Goal: Information Seeking & Learning: Learn about a topic

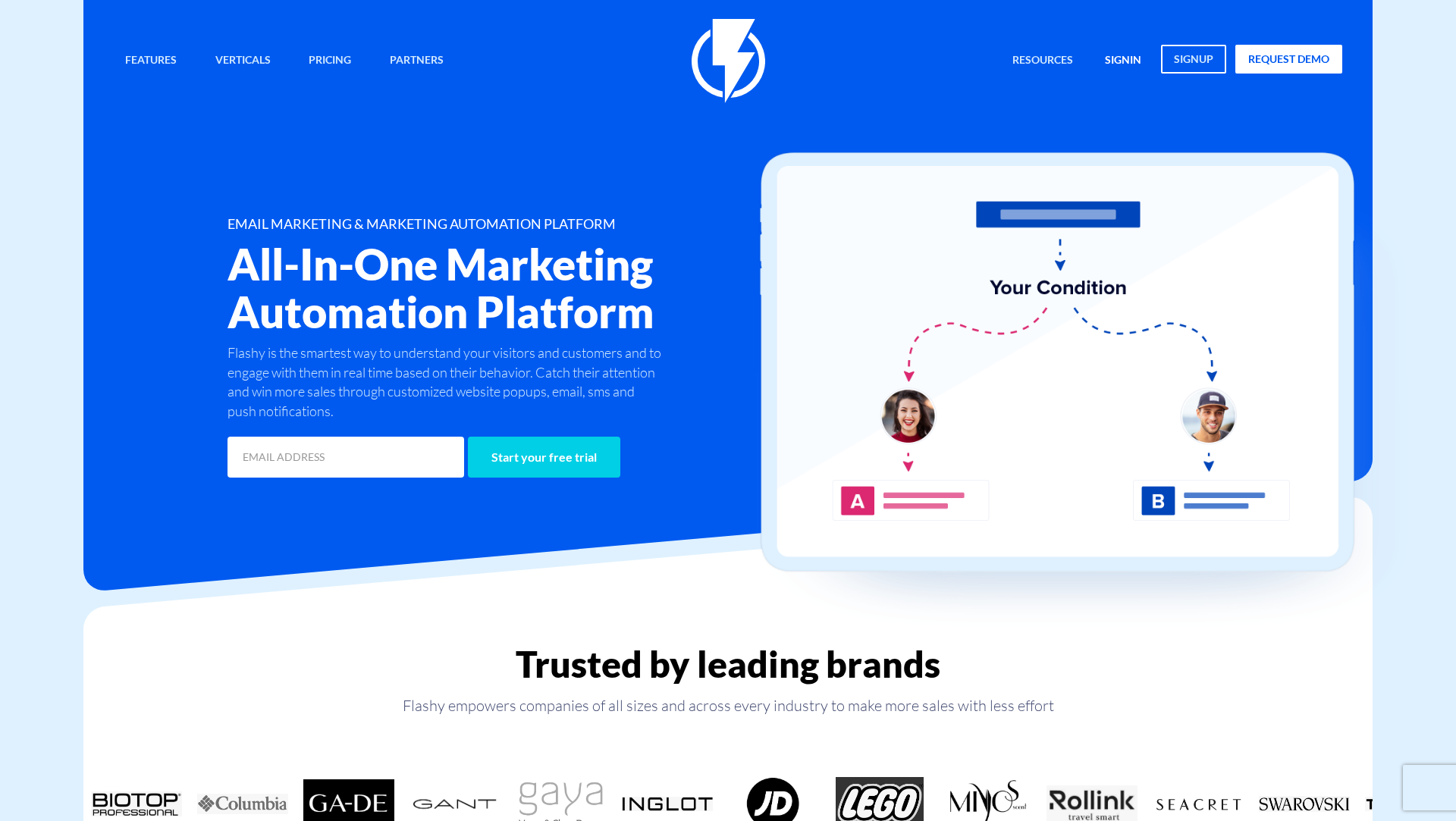
click at [1100, 57] on link "signin" at bounding box center [1123, 61] width 59 height 32
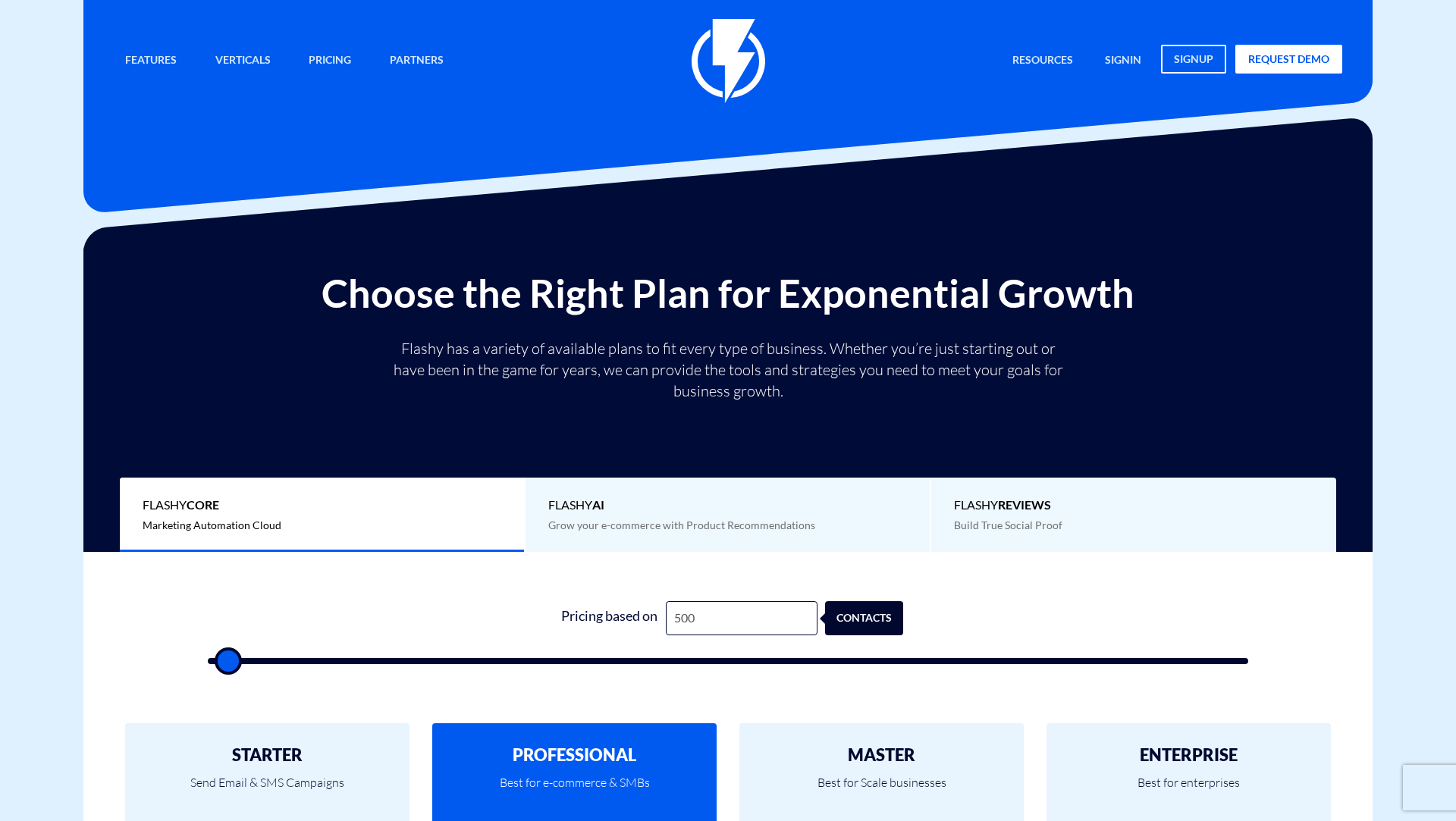
click at [619, 492] on div "Flashy AI Grow your e-commerce with Product Recommendations" at bounding box center [728, 516] width 406 height 75
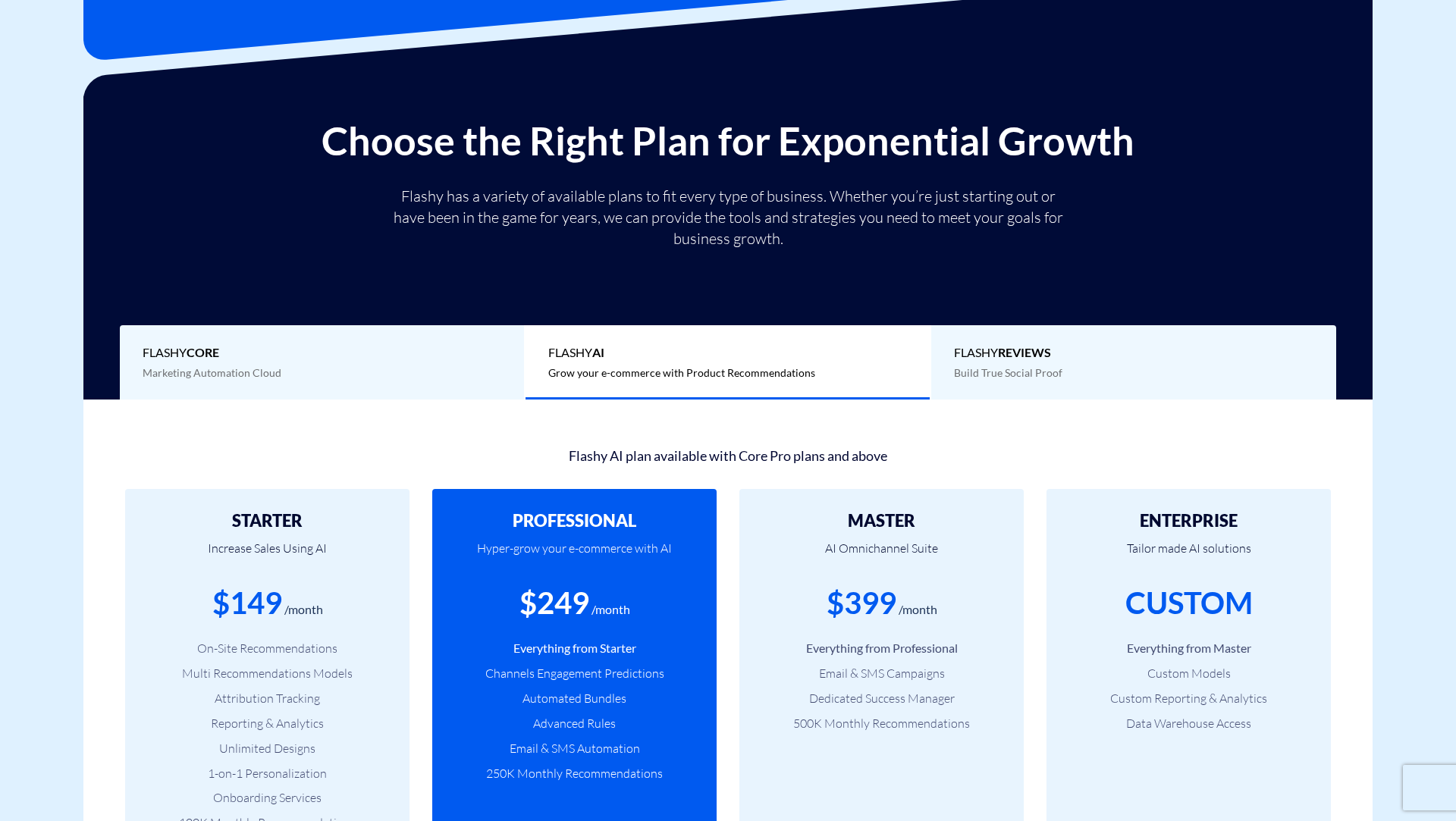
scroll to position [158, 0]
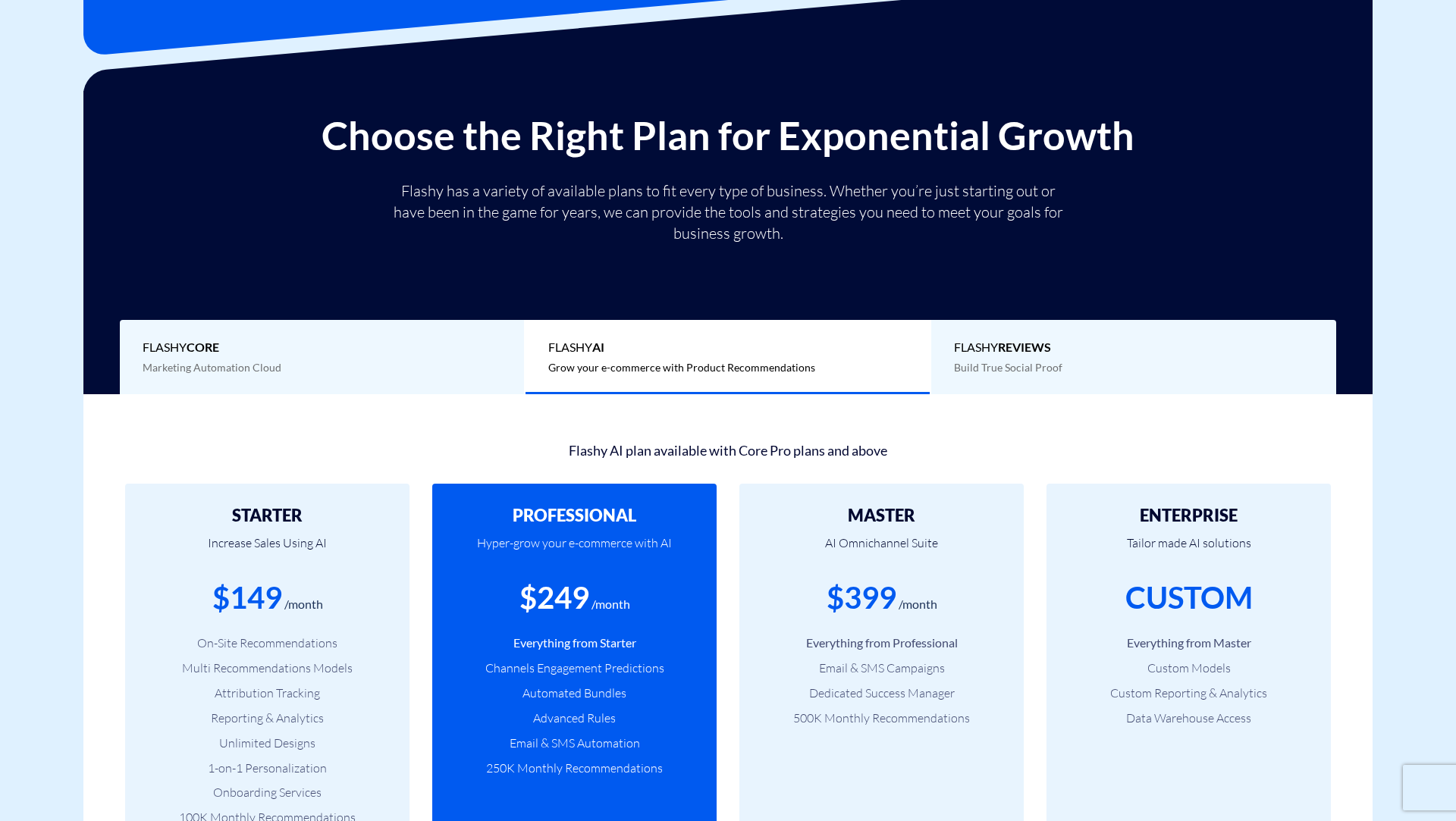
click at [1065, 340] on span "Flashy REVIEWS" at bounding box center [1134, 347] width 359 height 17
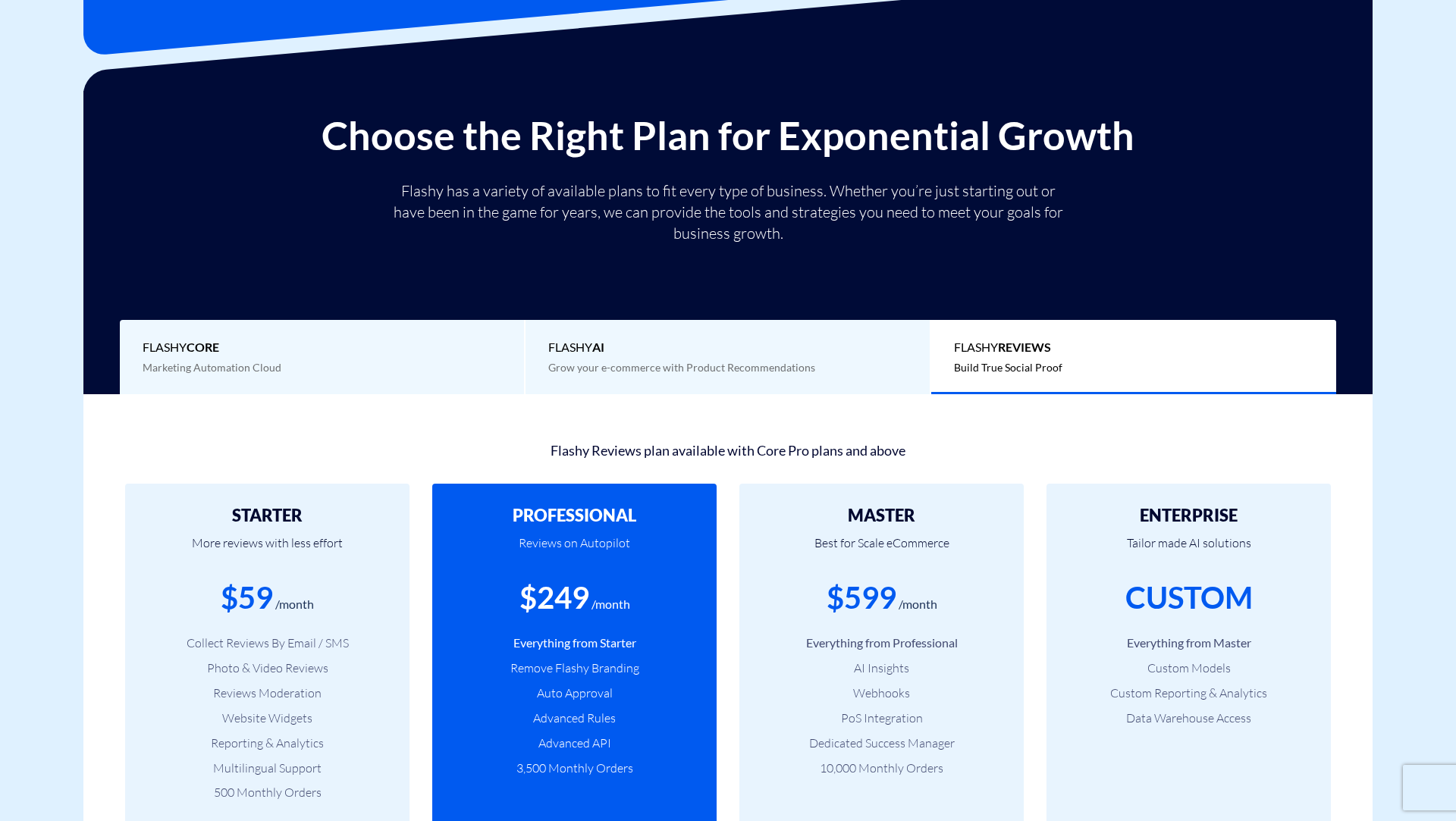
click at [763, 319] on div "Choose the Right Plan for Exponential Growth Flashy has a variety of available …" at bounding box center [728, 254] width 1266 height 280
click at [786, 336] on div "Flashy AI Grow your e-commerce with Product Recommendations" at bounding box center [728, 358] width 406 height 75
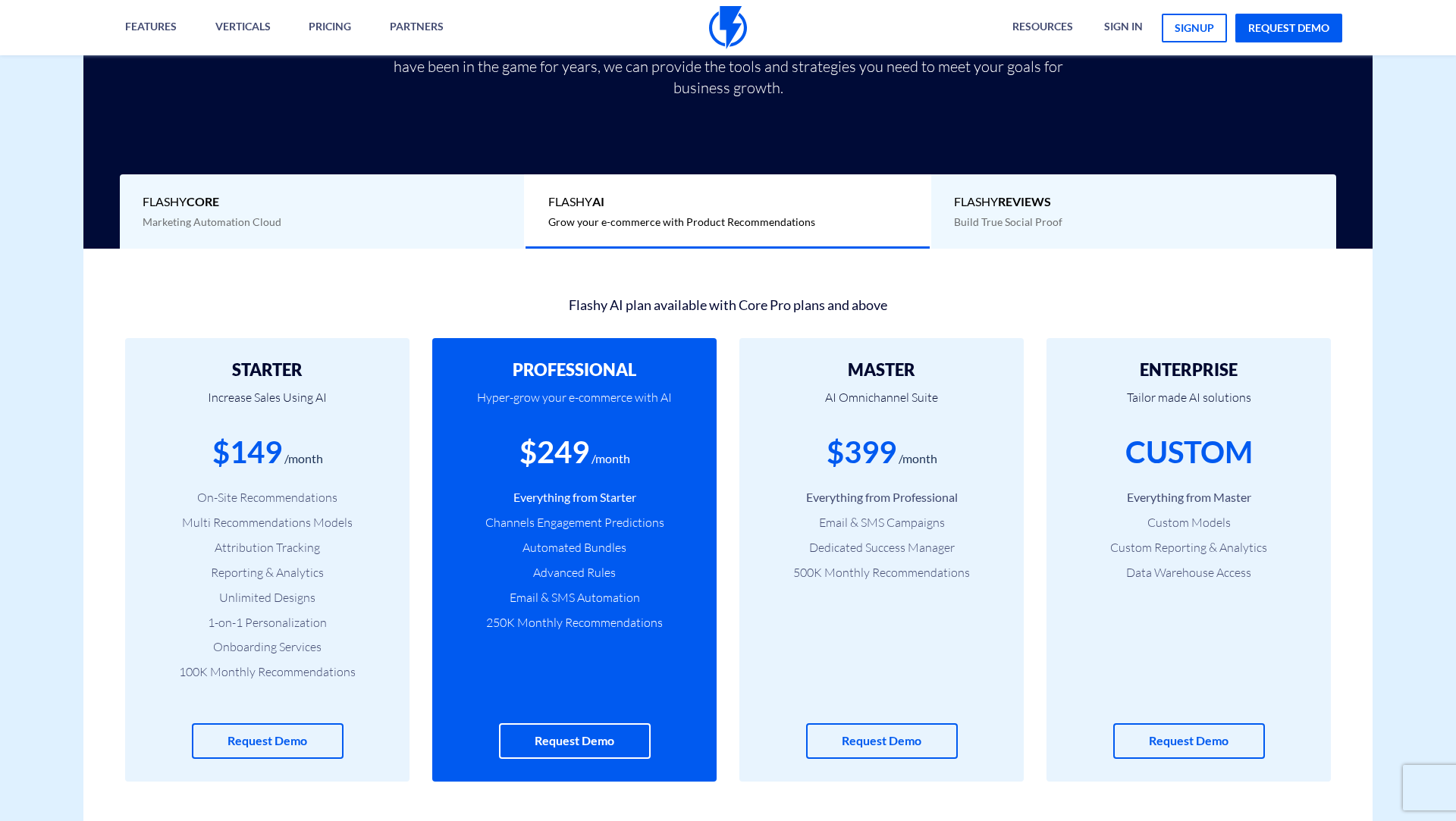
scroll to position [296, 0]
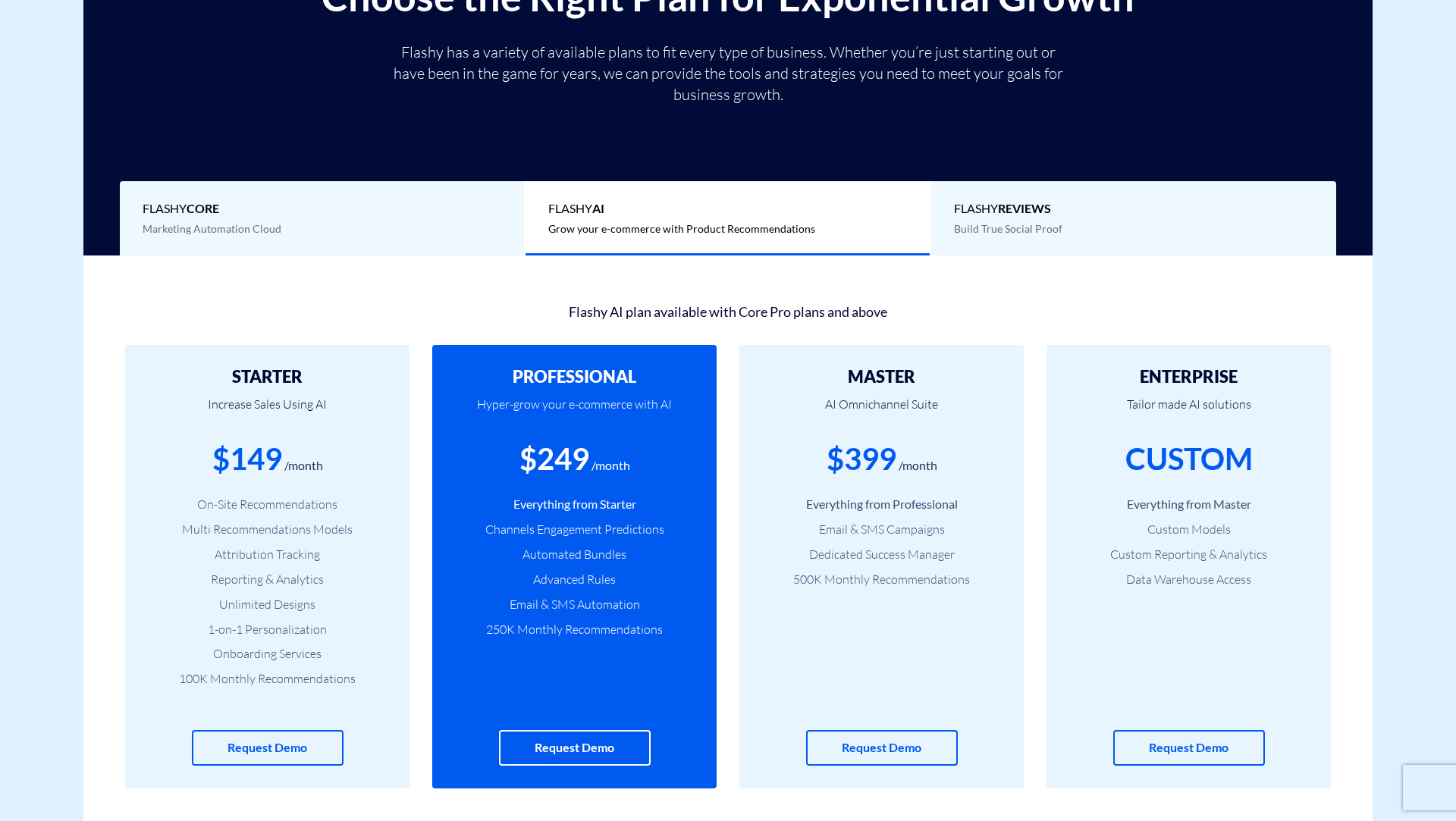
click at [430, 218] on div "Flashy Core Marketing Automation Cloud" at bounding box center [322, 219] width 406 height 75
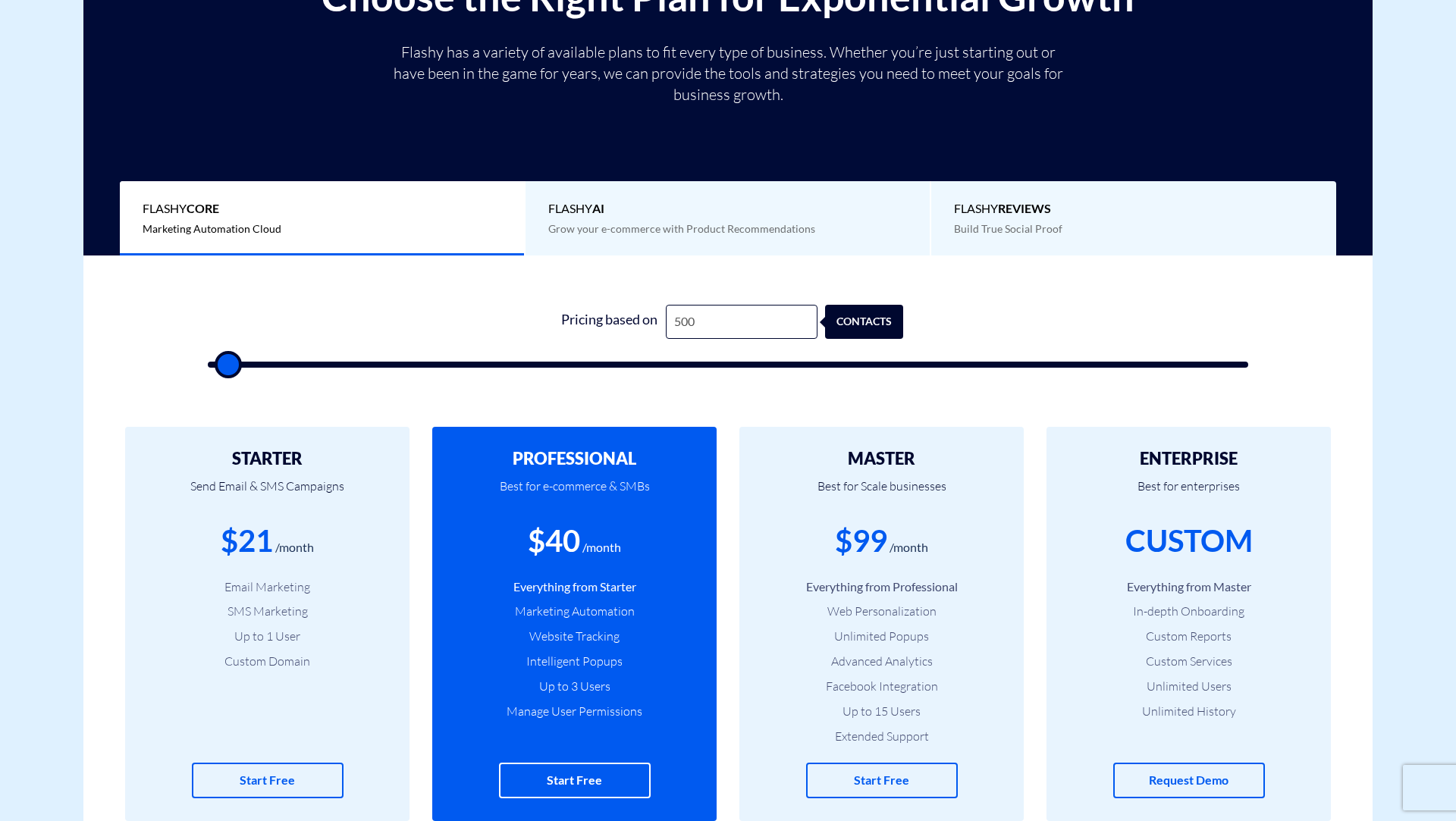
click at [636, 202] on span "Flashy AI" at bounding box center [727, 208] width 358 height 17
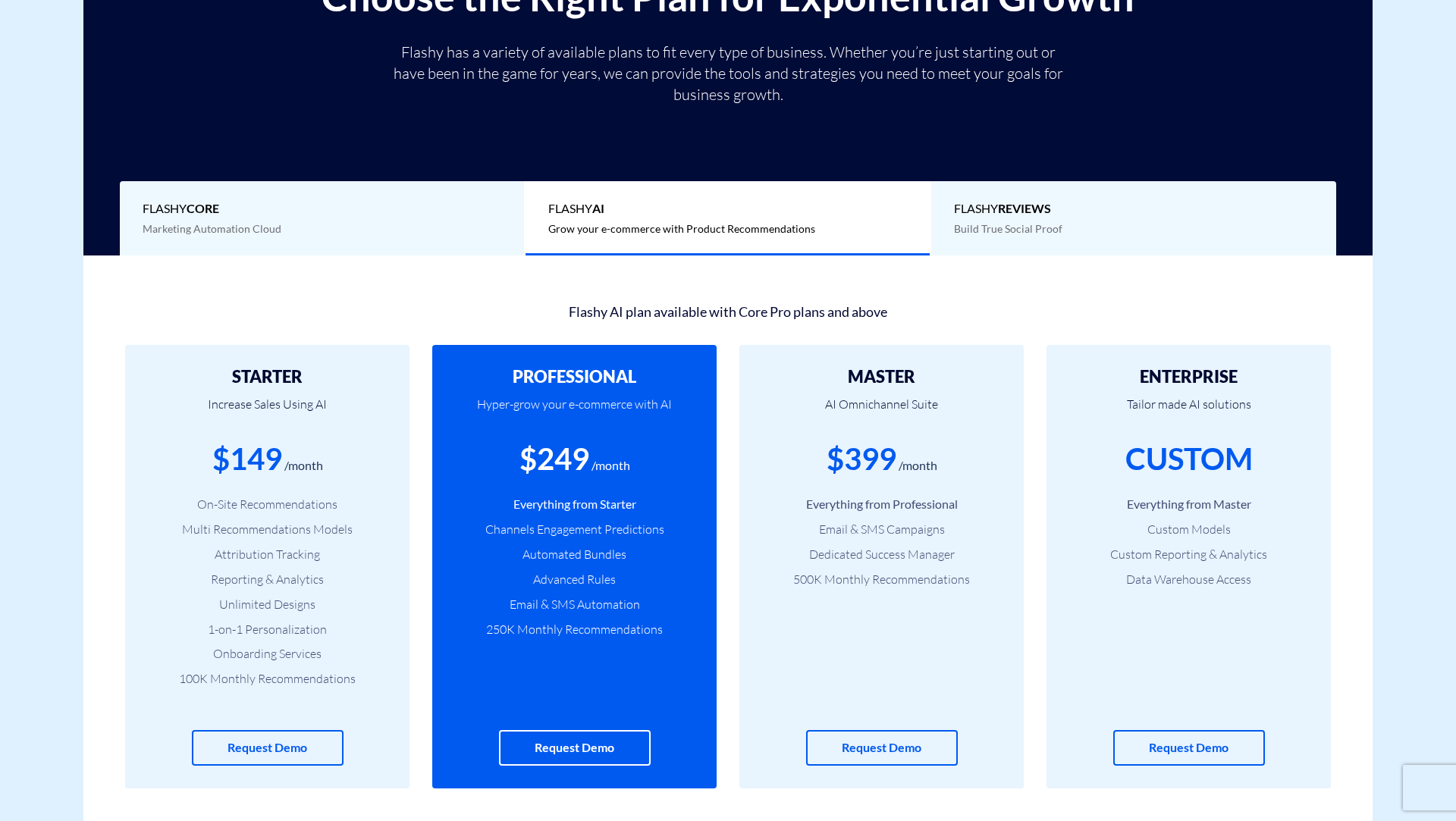
click at [429, 210] on span "Flashy Core" at bounding box center [322, 208] width 358 height 17
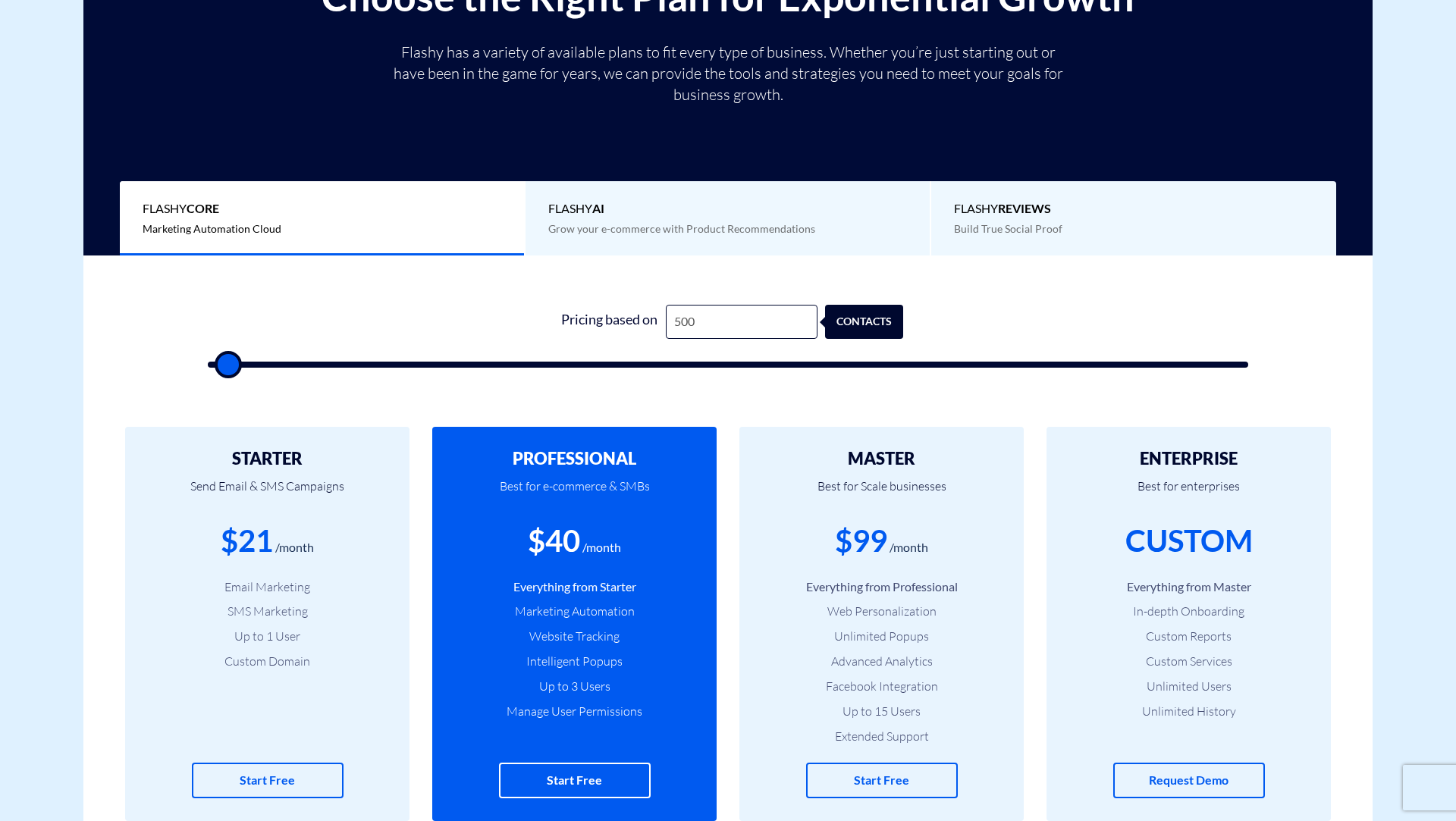
type input "1,500"
type input "1500"
type input "2,000"
type input "2000"
type input "3,000"
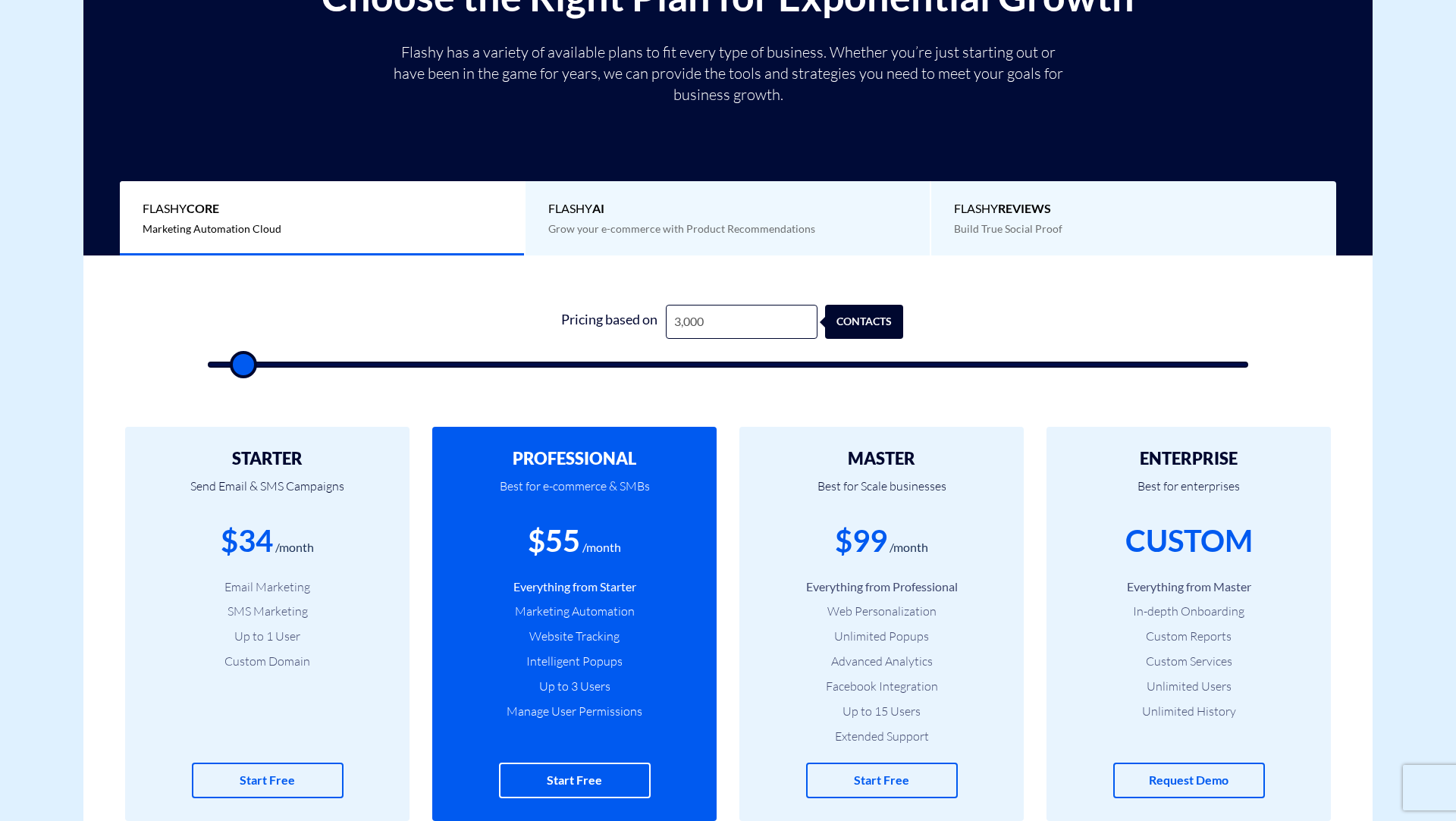
type input "3000"
type input "4,500"
type input "4500"
type input "6,000"
type input "6000"
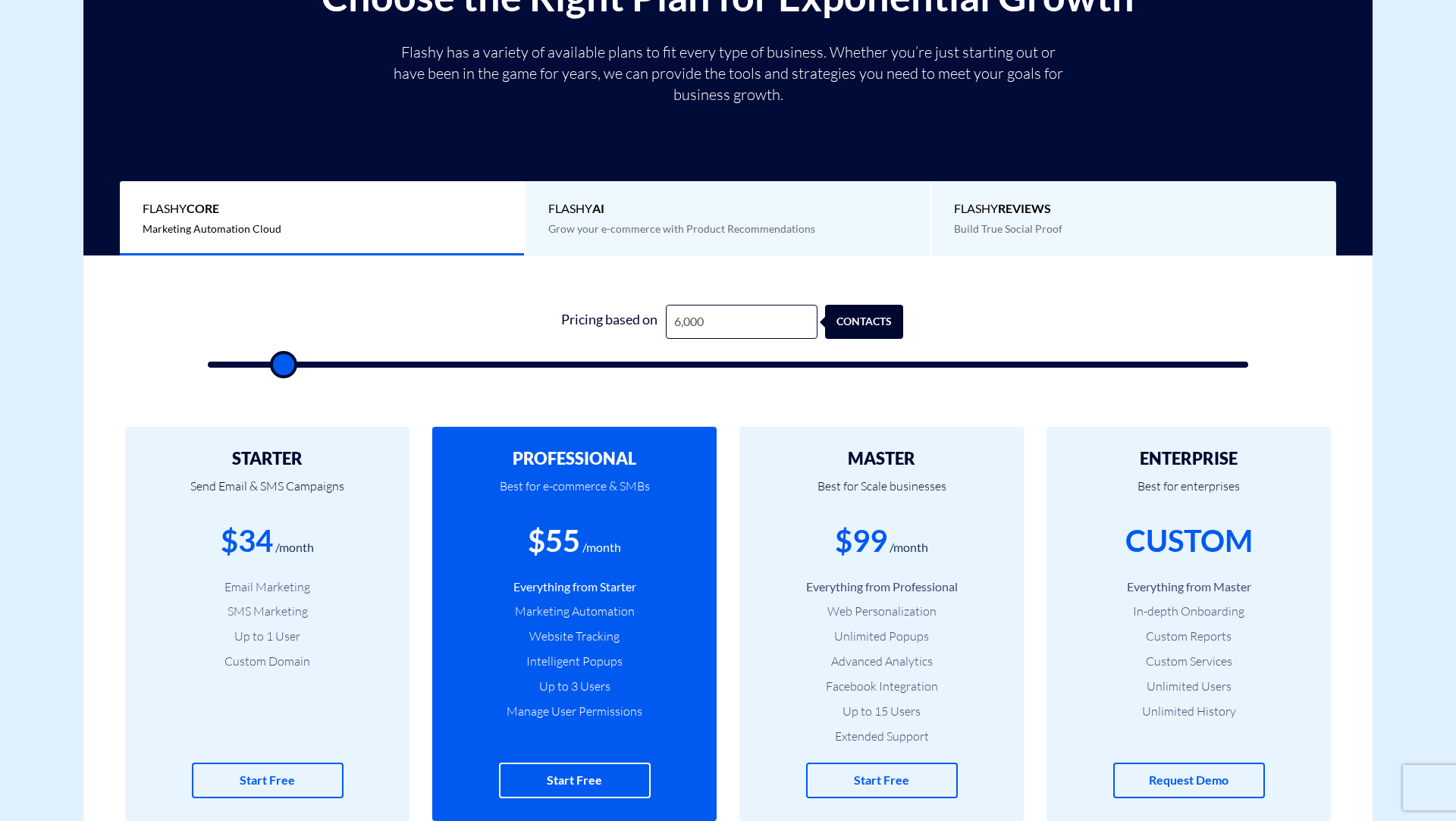
type input "8,000"
type input "8000"
type input "12,000"
type input "12000"
type input "15,500"
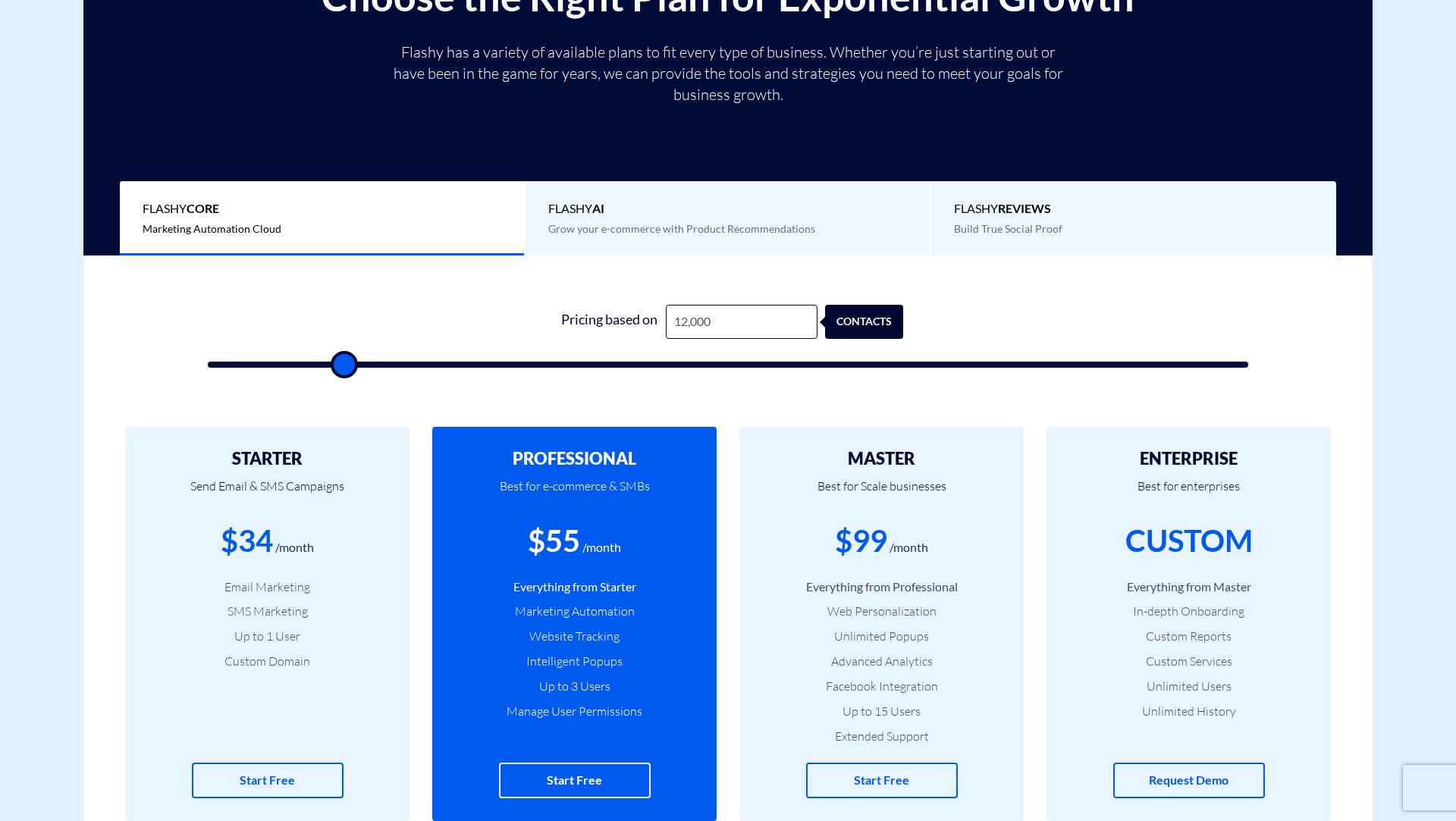
type input "15500"
type input "16,500"
type input "16500"
type input "18,000"
type input "18000"
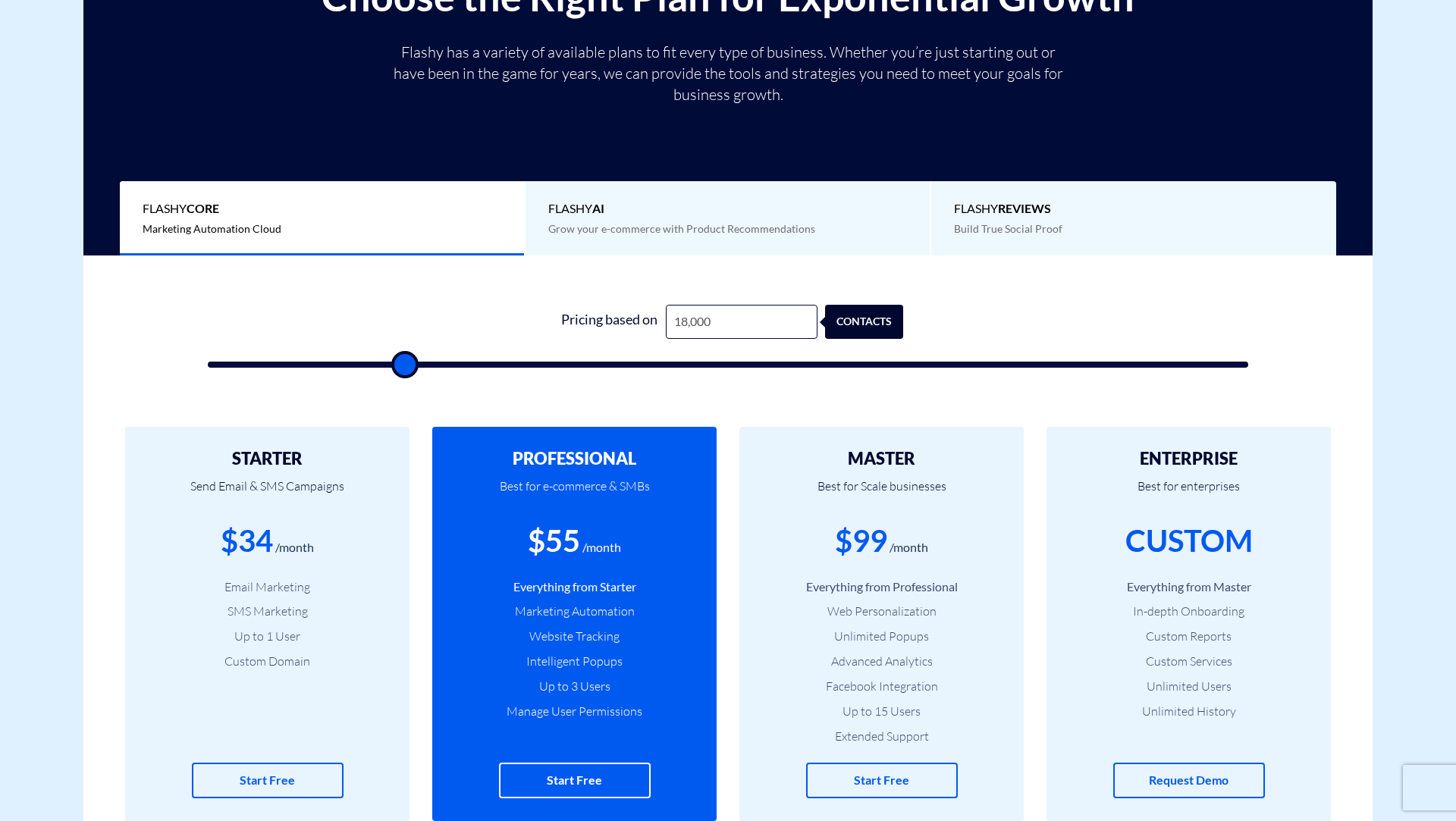
type input "19,000"
type input "19000"
type input "19,500"
type input "19500"
type input "20,000"
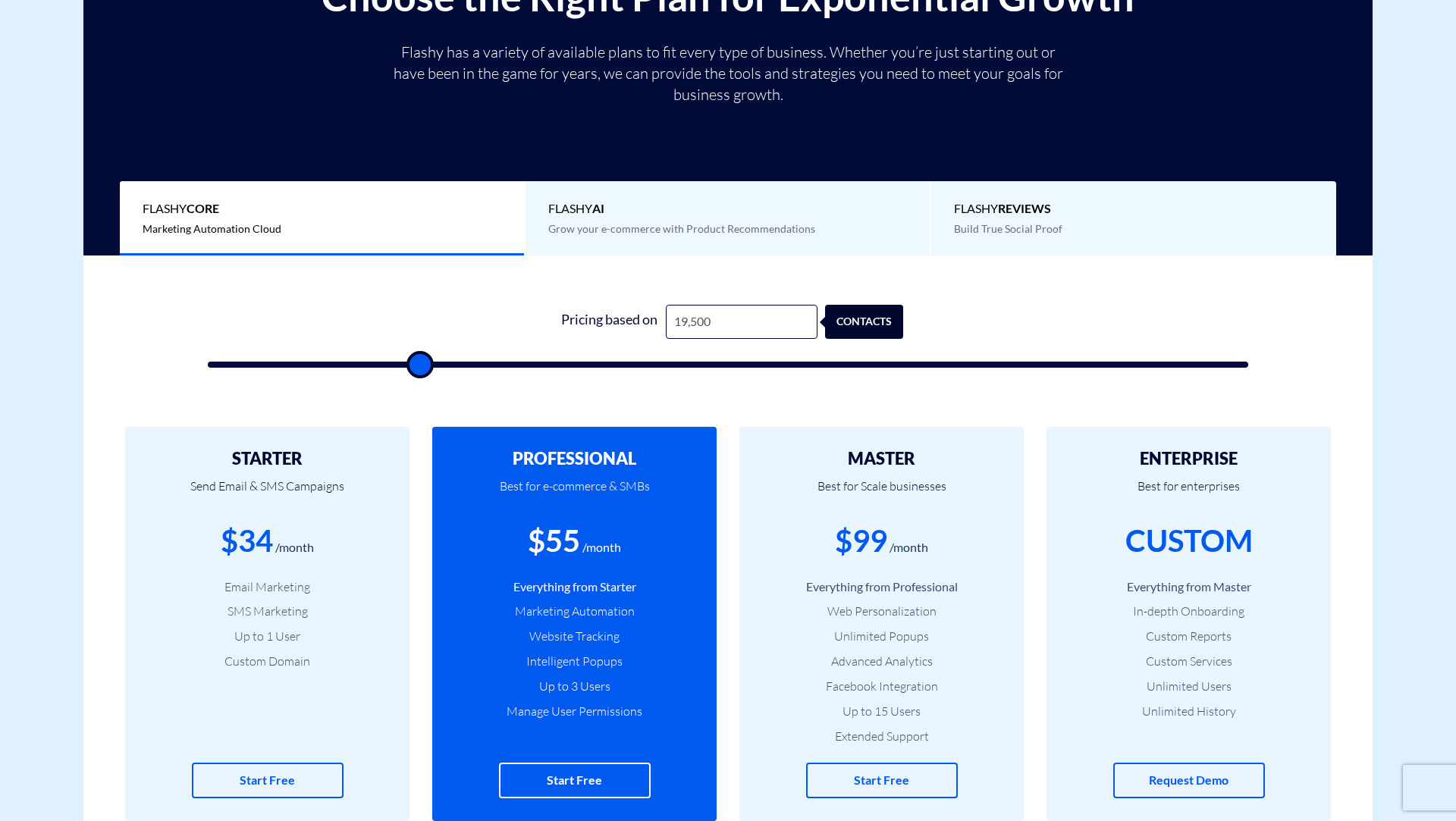
type input "20000"
type input "20,500"
type input "20500"
type input "21,000"
type input "21000"
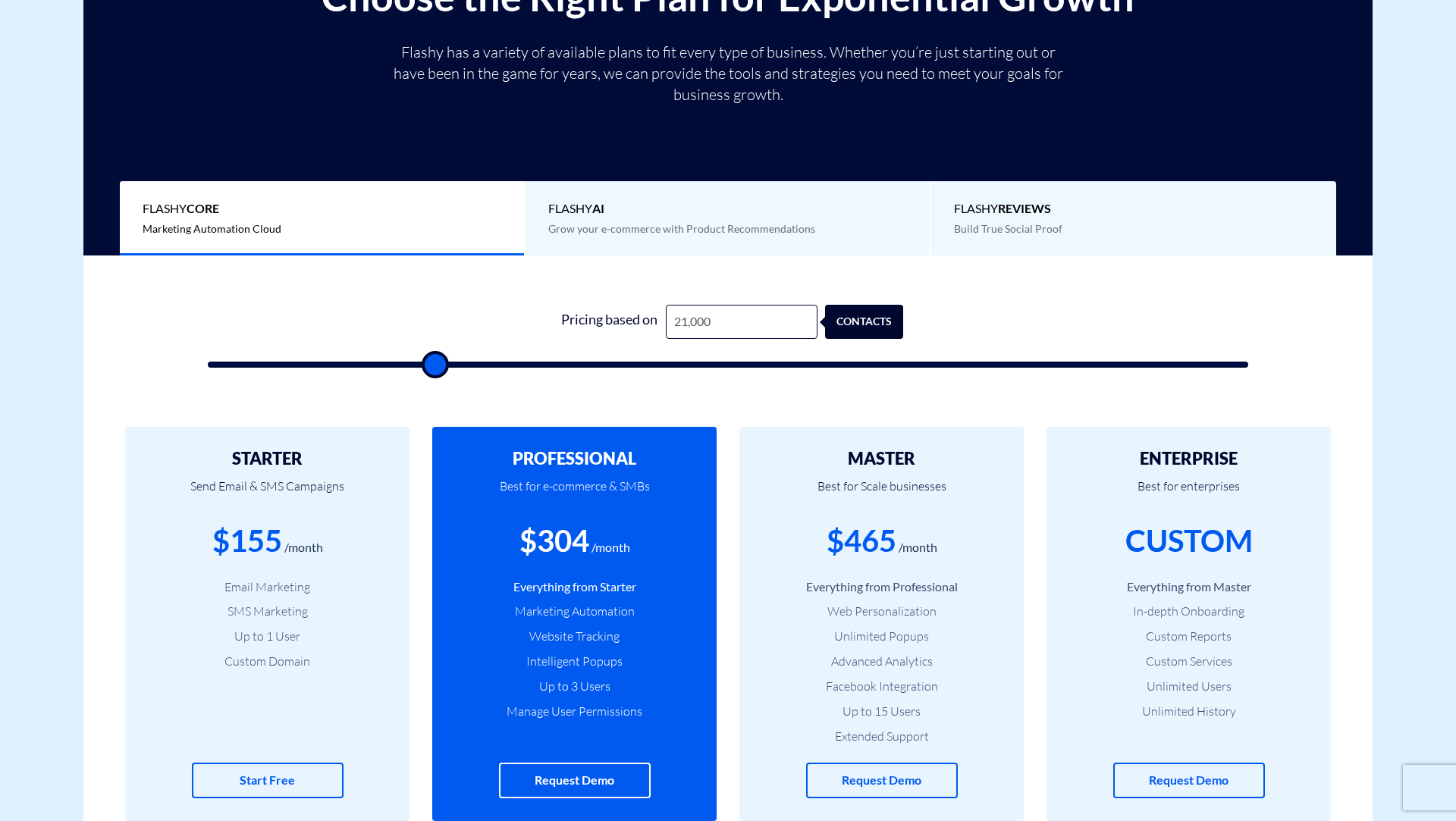
type input "21,500"
type input "21500"
type input "21,000"
type input "21000"
type input "20,500"
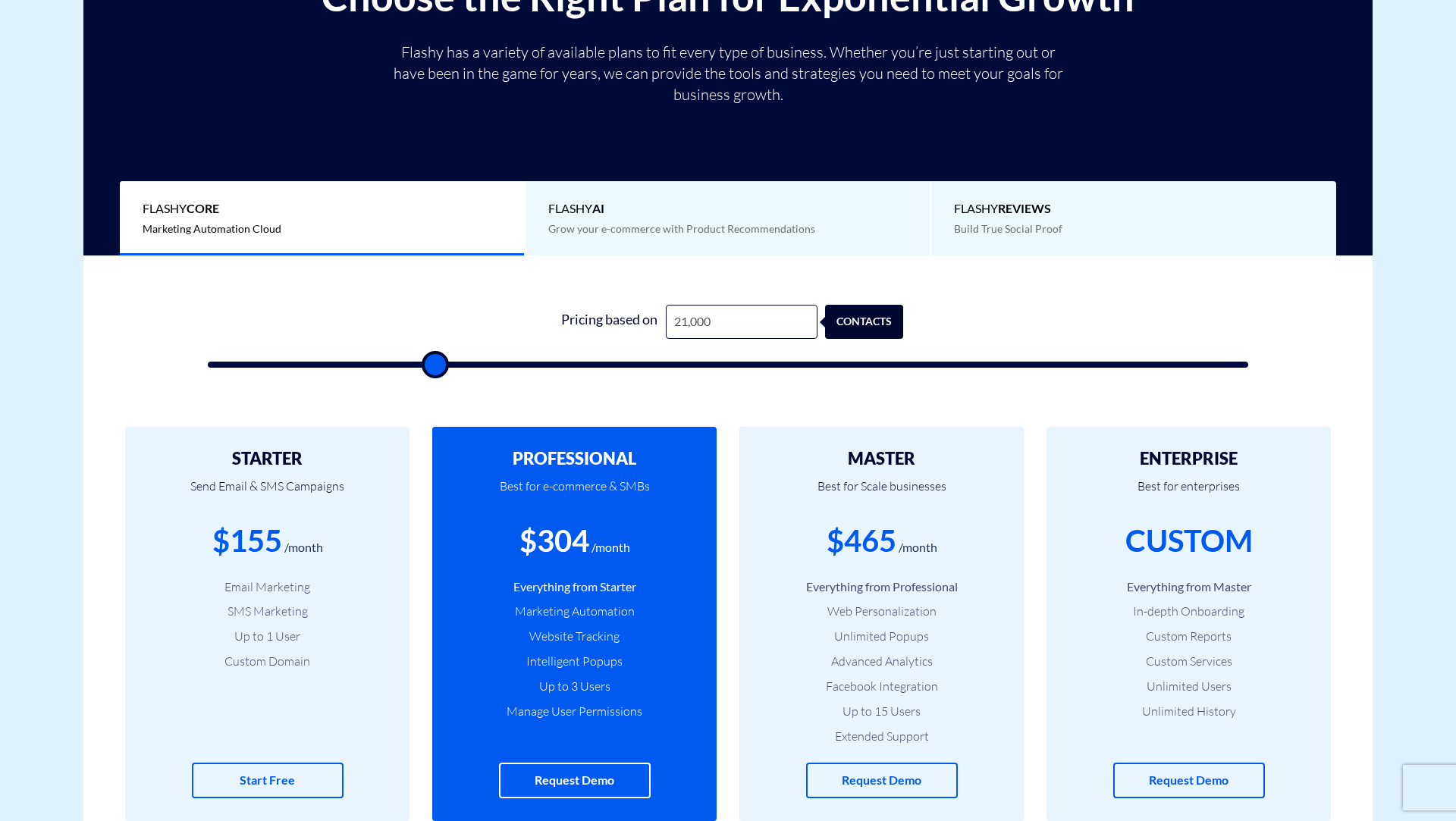
type input "20500"
type input "20,000"
type input "20000"
type input "19,000"
type input "19000"
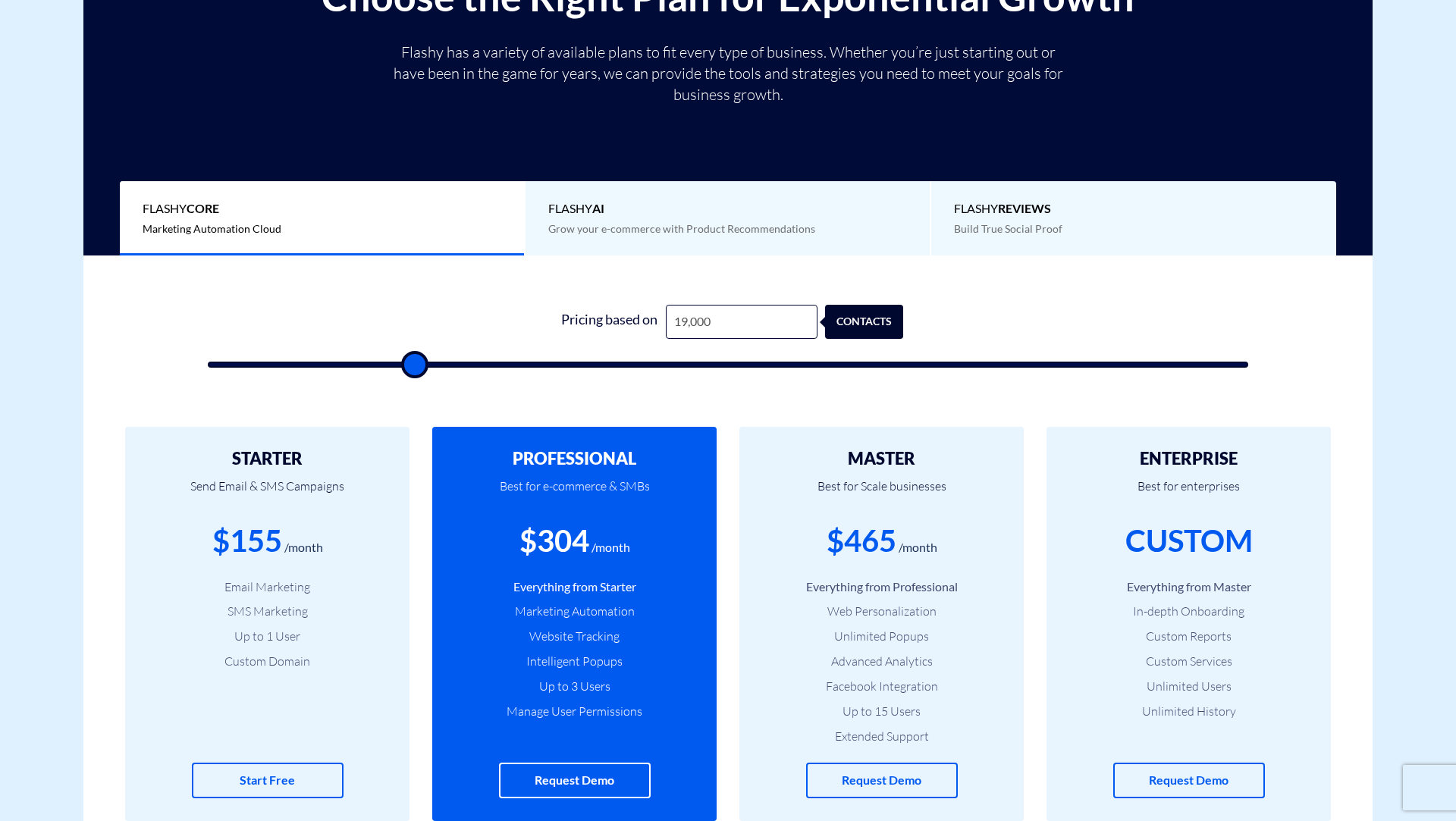
type input "18,000"
type input "18000"
type input "17,000"
type input "17000"
type input "16,000"
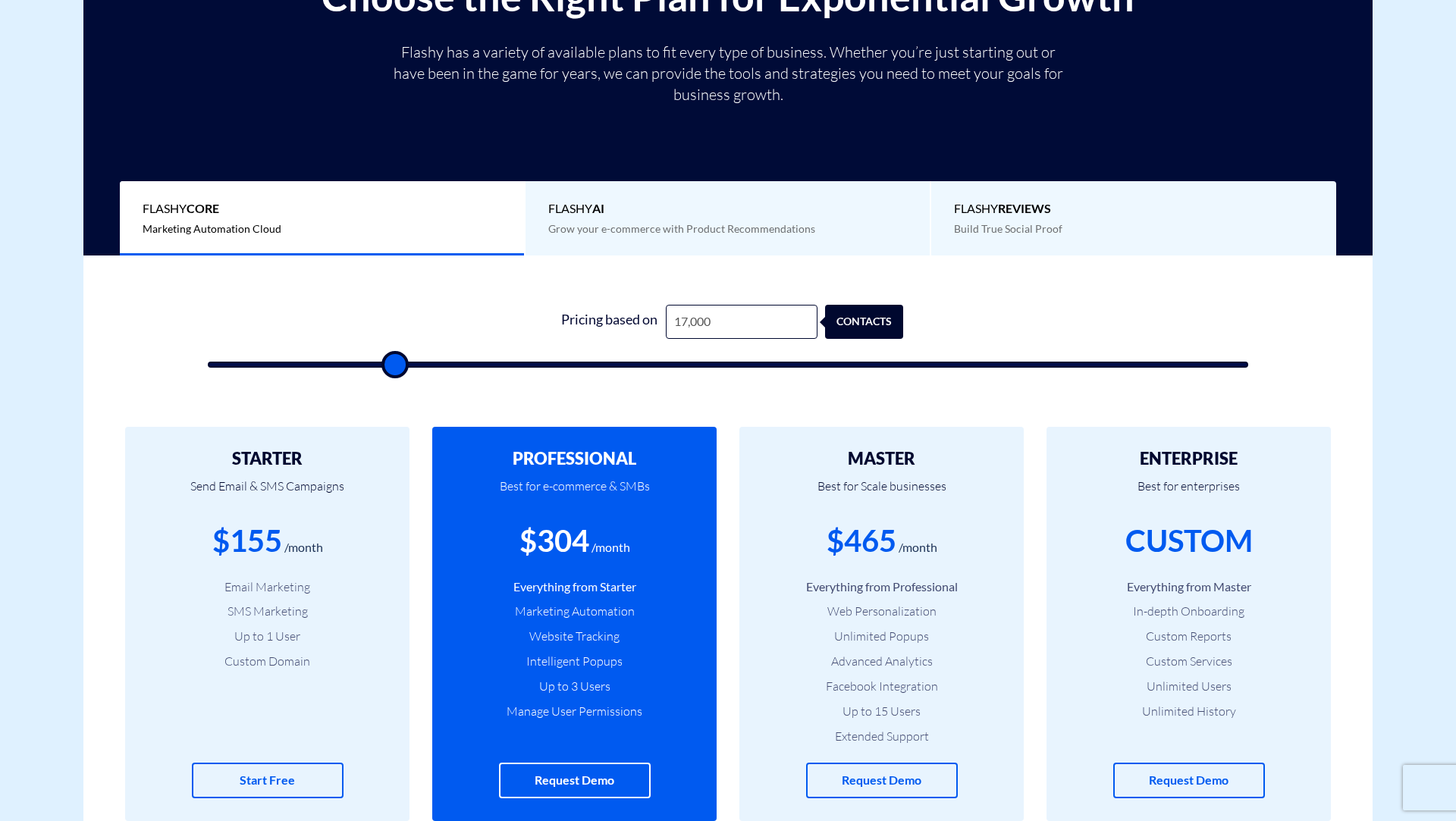
type input "16000"
type input "15,000"
type input "15000"
type input "14,000"
type input "14000"
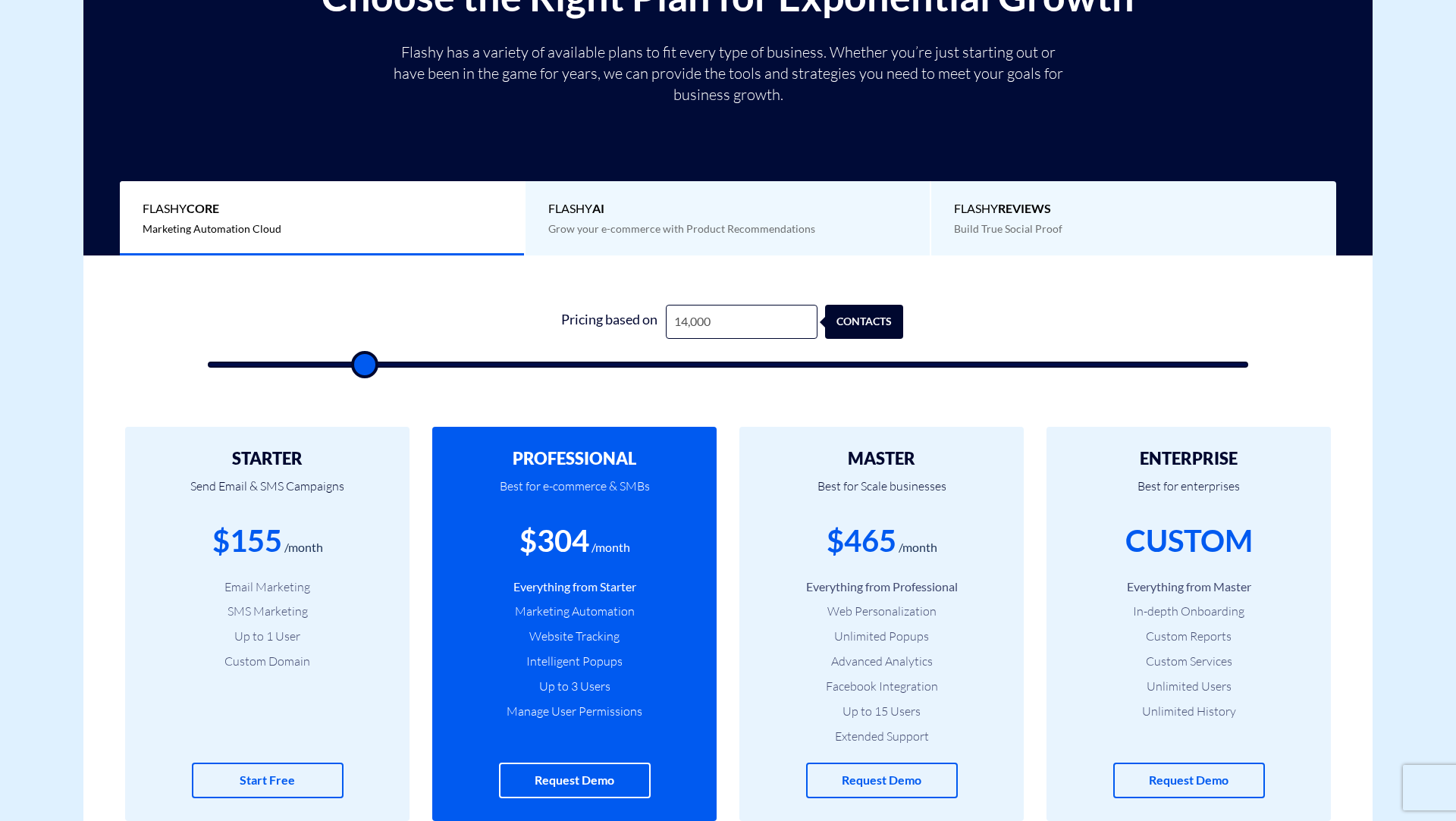
type input "13,500"
type input "13500"
type input "13,000"
type input "13000"
type input "12,500"
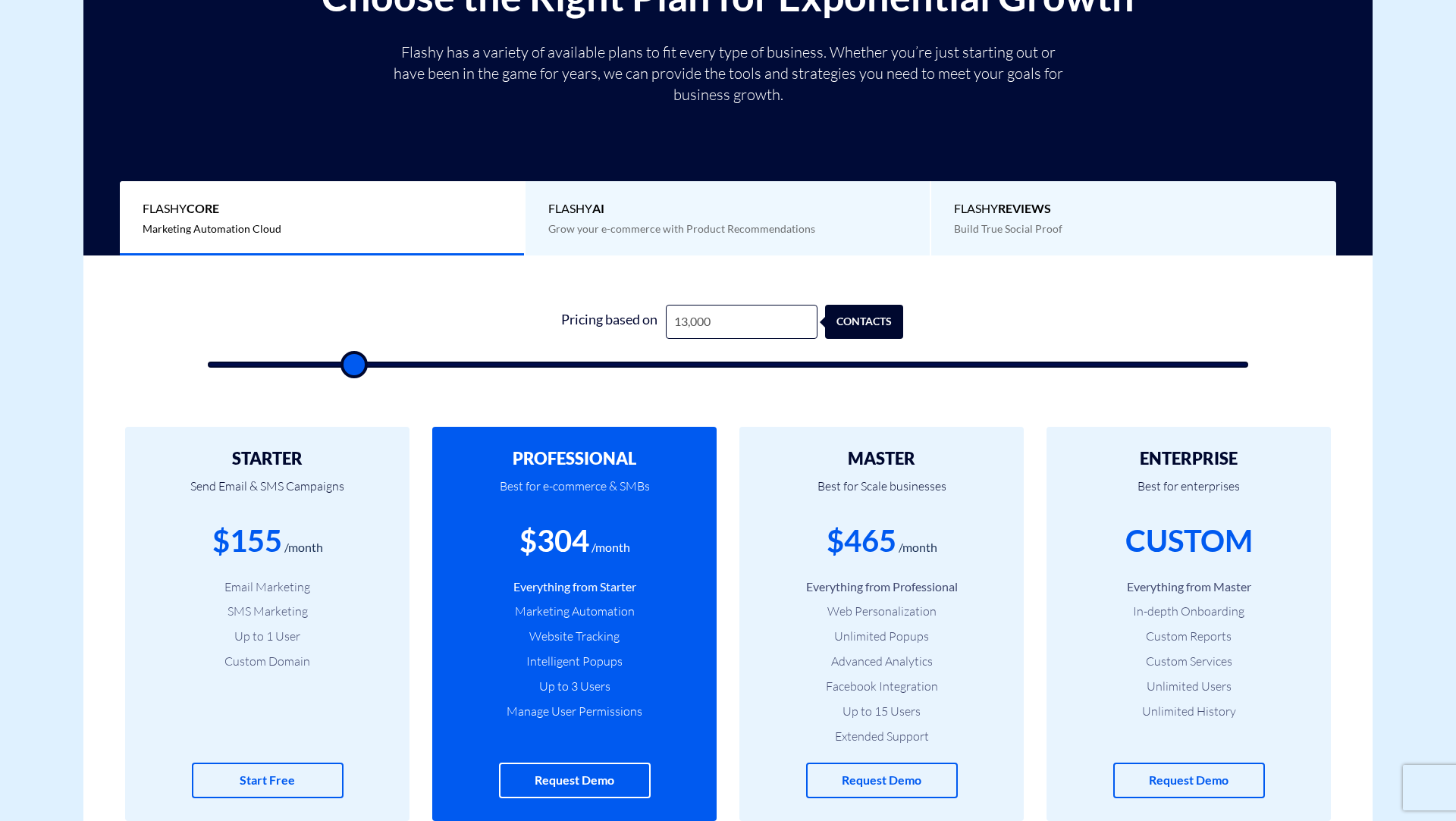
type input "12500"
type input "12,000"
type input "12000"
type input "11,500"
type input "11500"
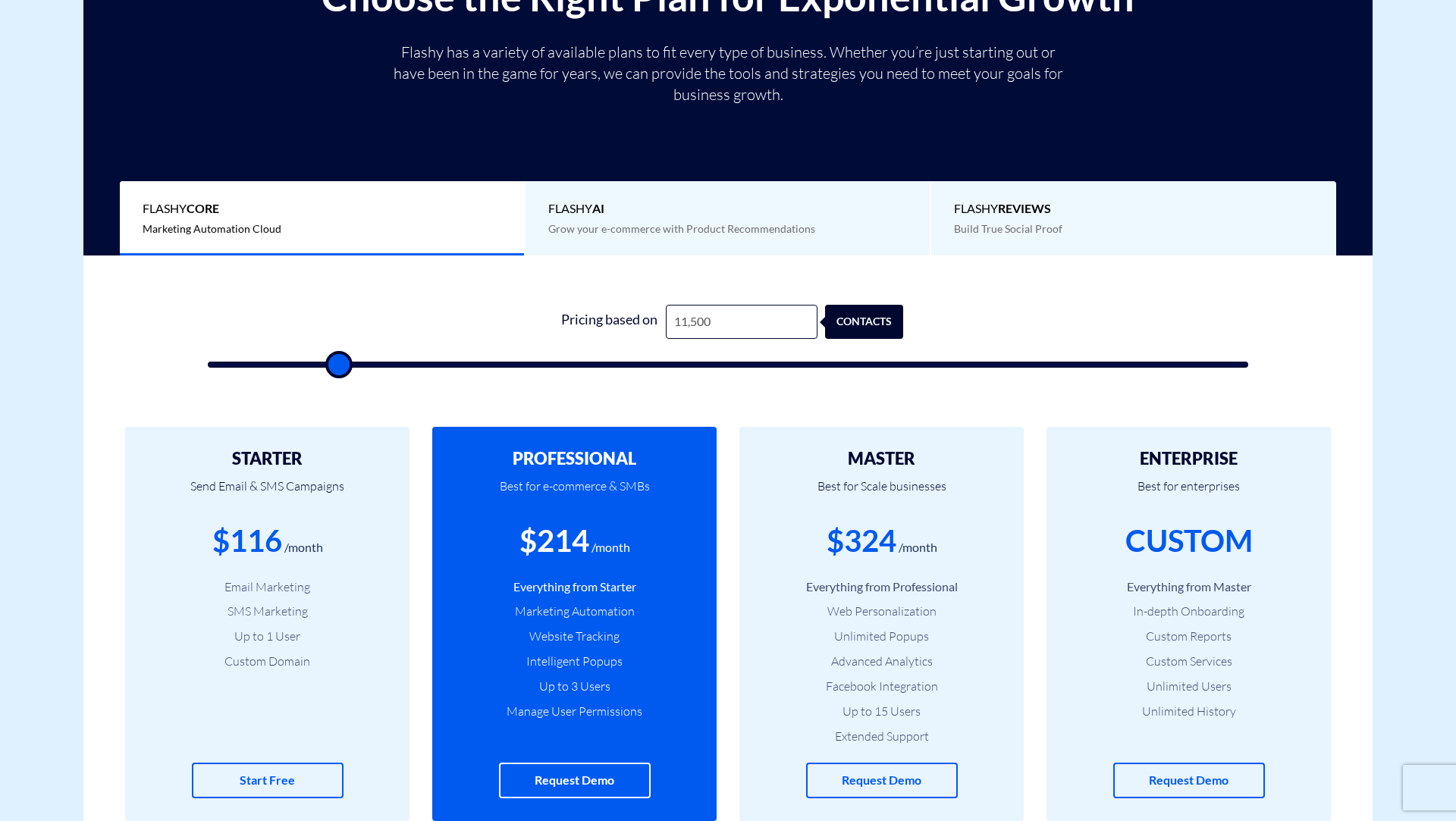
type input "11,000"
type input "11000"
type input "10,500"
type input "10500"
type input "10,000"
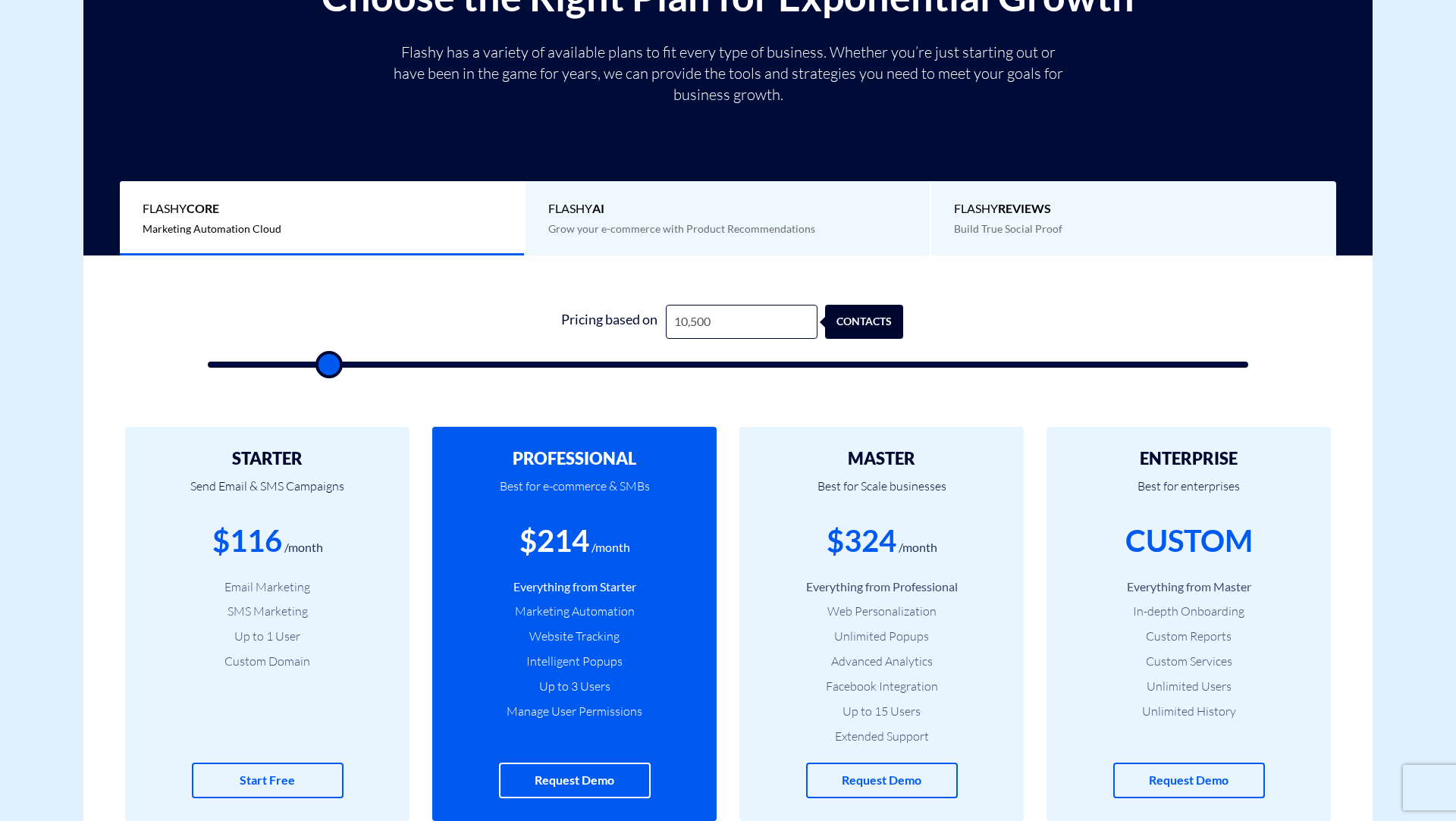
type input "10000"
type input "9,500"
type input "9500"
type input "9,000"
type input "9000"
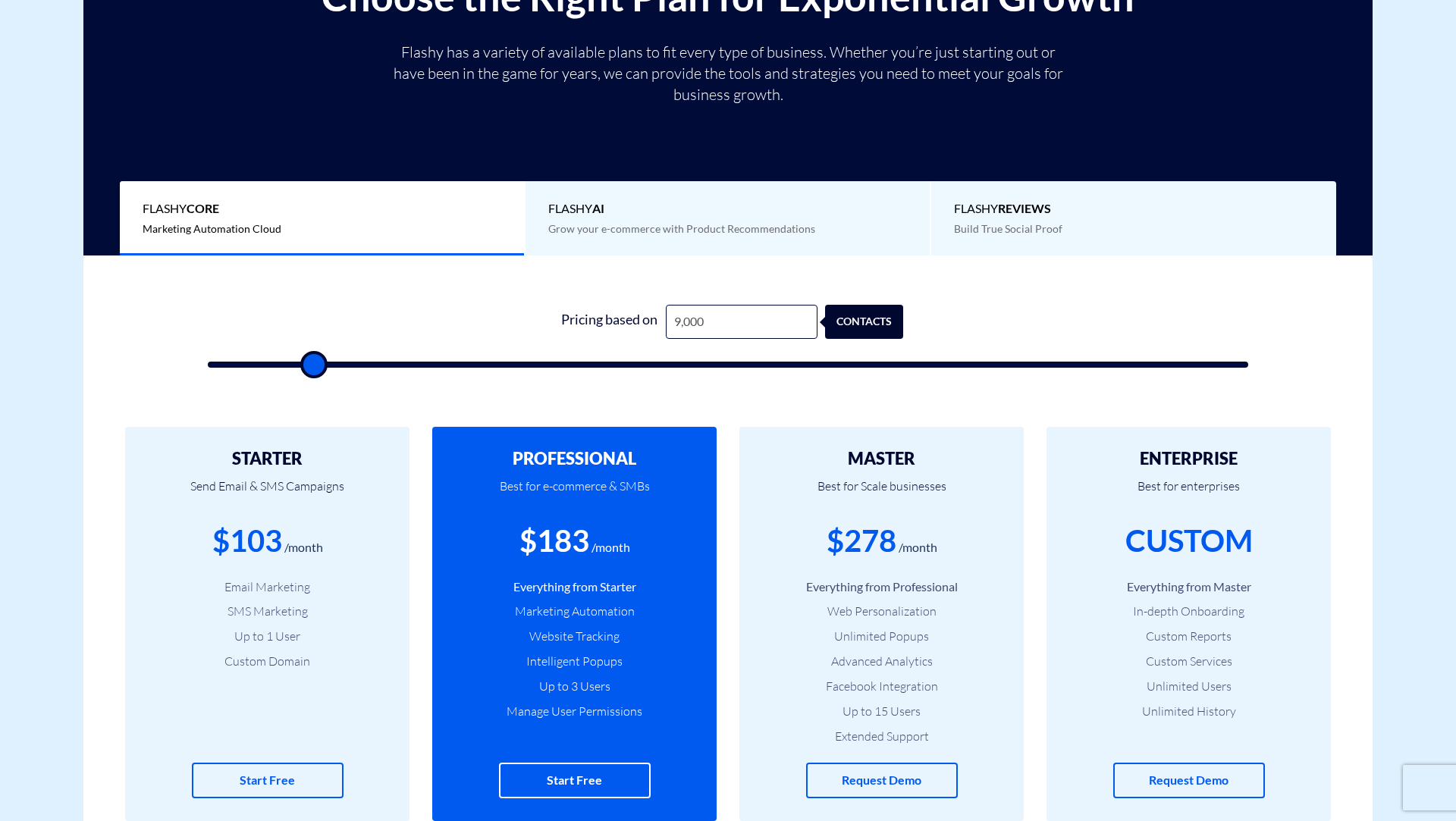
type input "8,500"
type input "8500"
type input "8,000"
type input "8000"
type input "7,500"
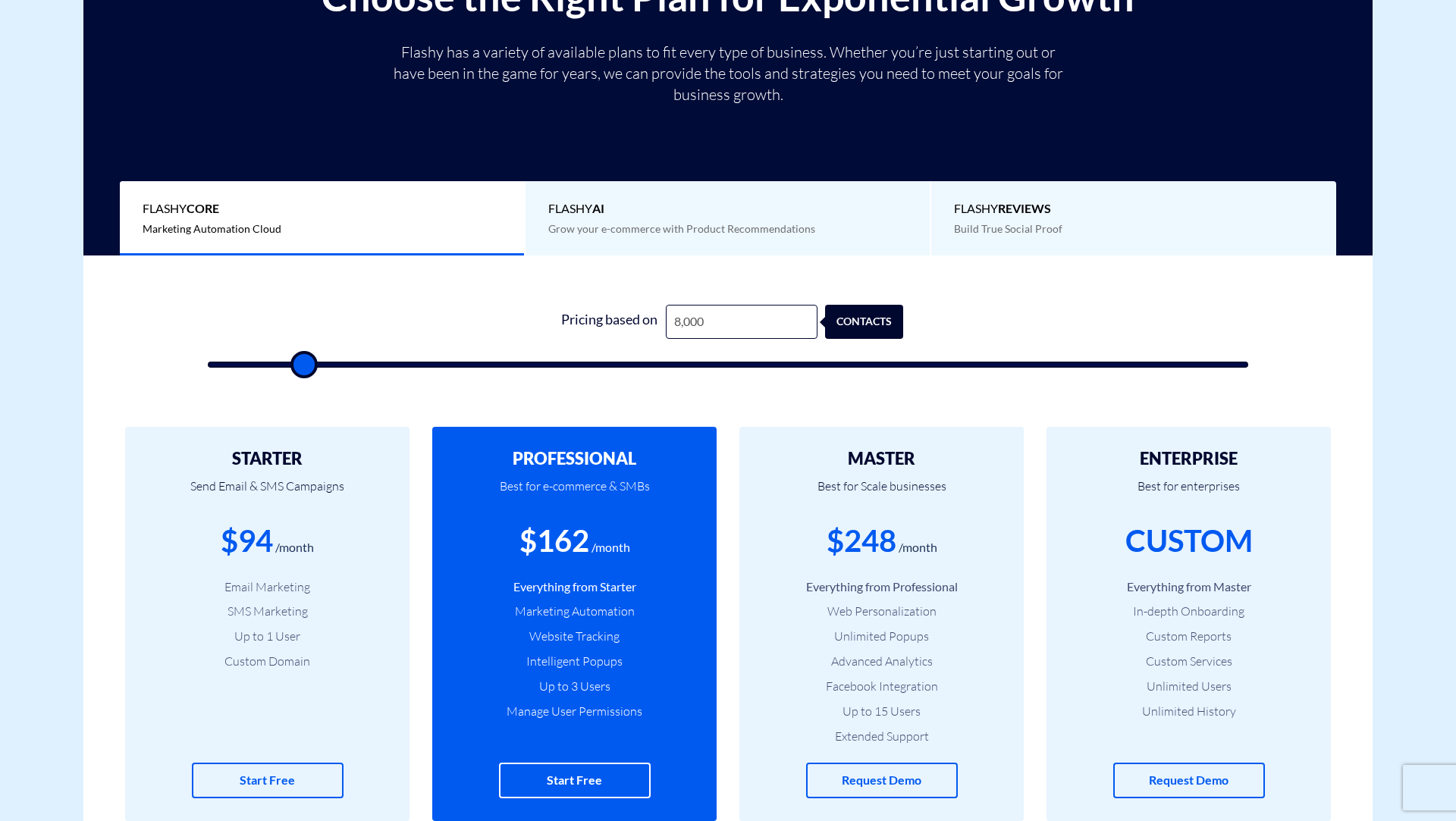
type input "7500"
type input "7,000"
type input "7000"
type input "6,500"
type input "6500"
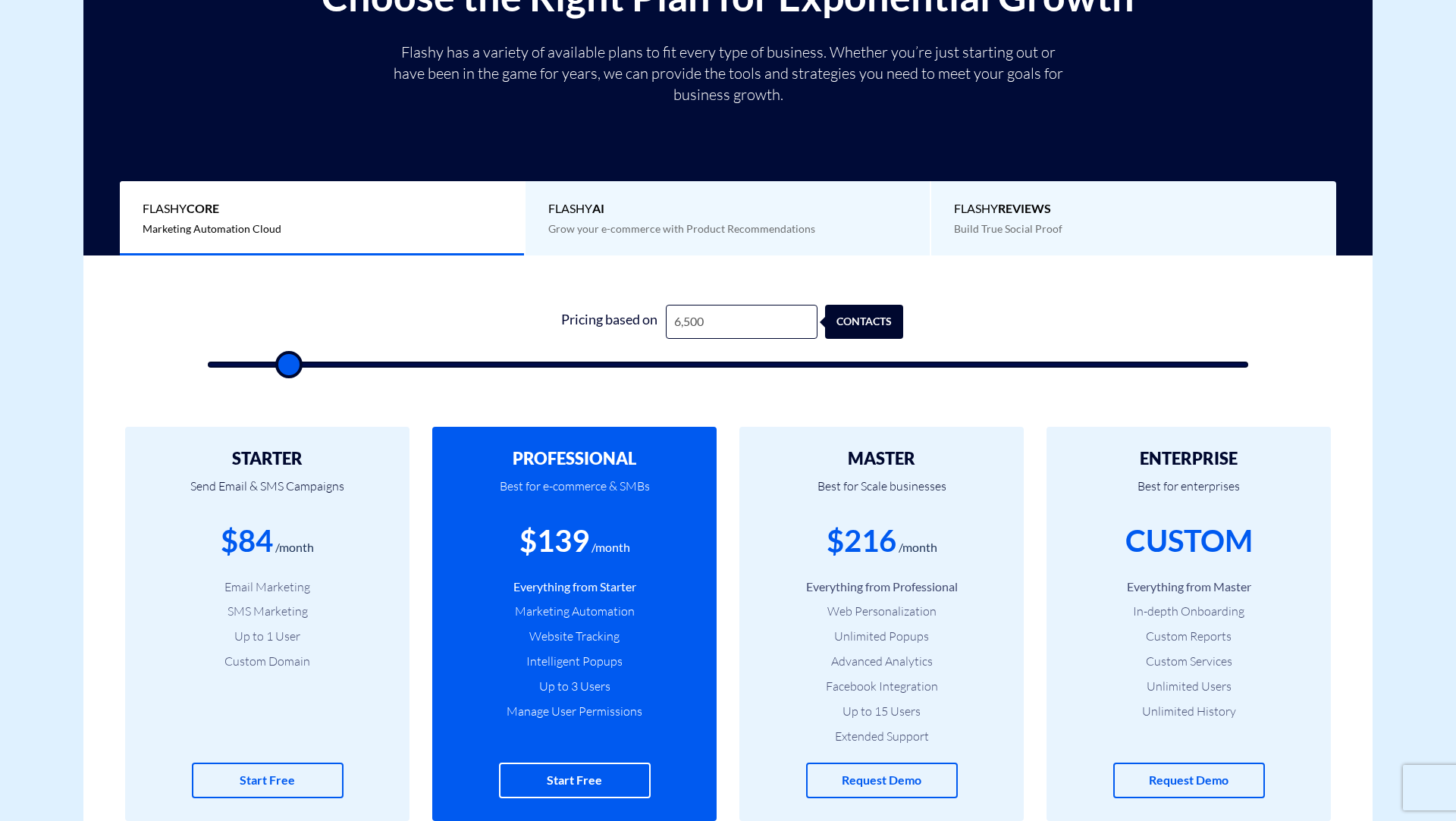
type input "6,000"
type input "6000"
type input "5,500"
type input "5500"
type input "5,000"
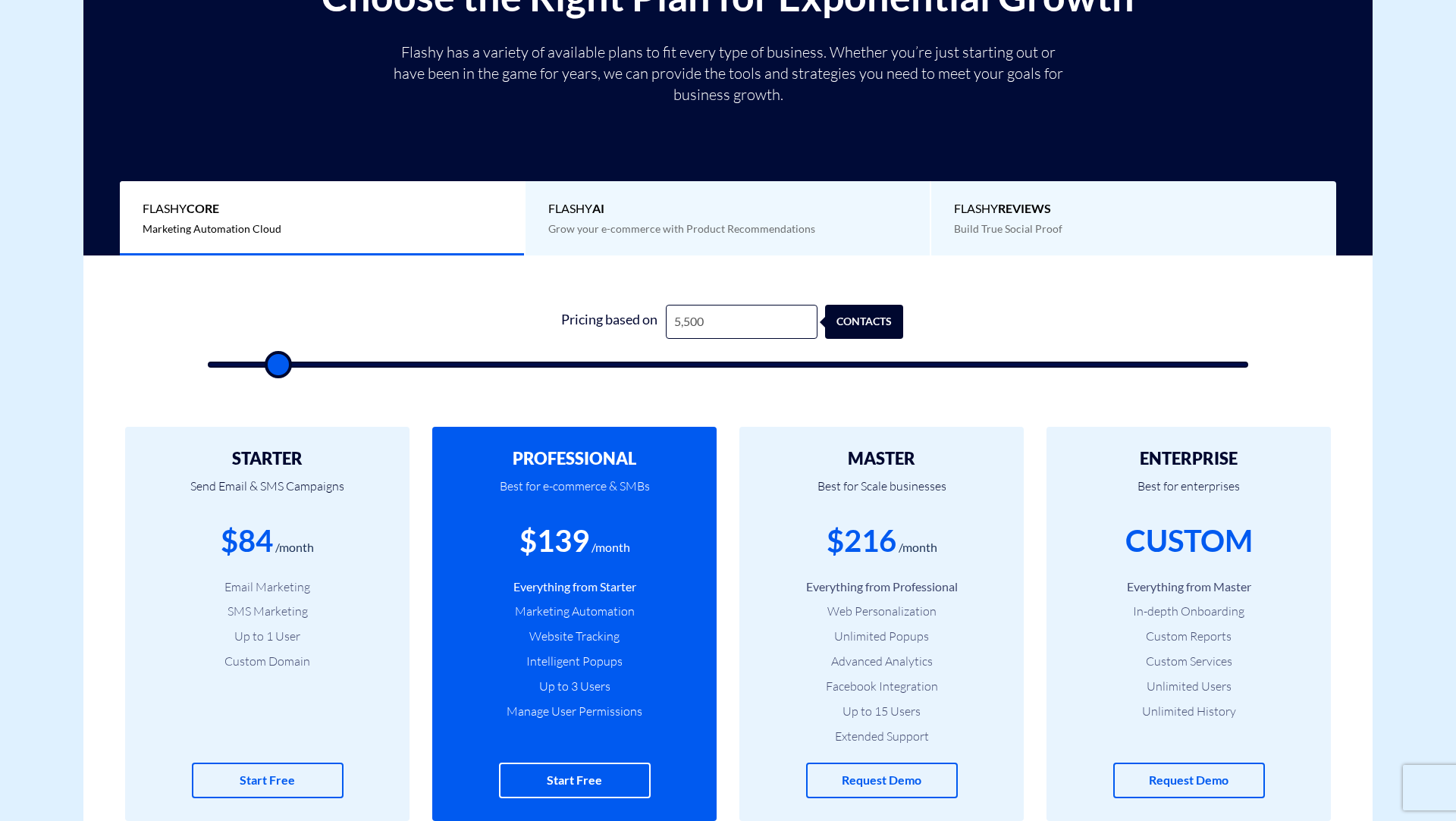
type input "5000"
type input "4,500"
type input "4500"
type input "4,000"
type input "4000"
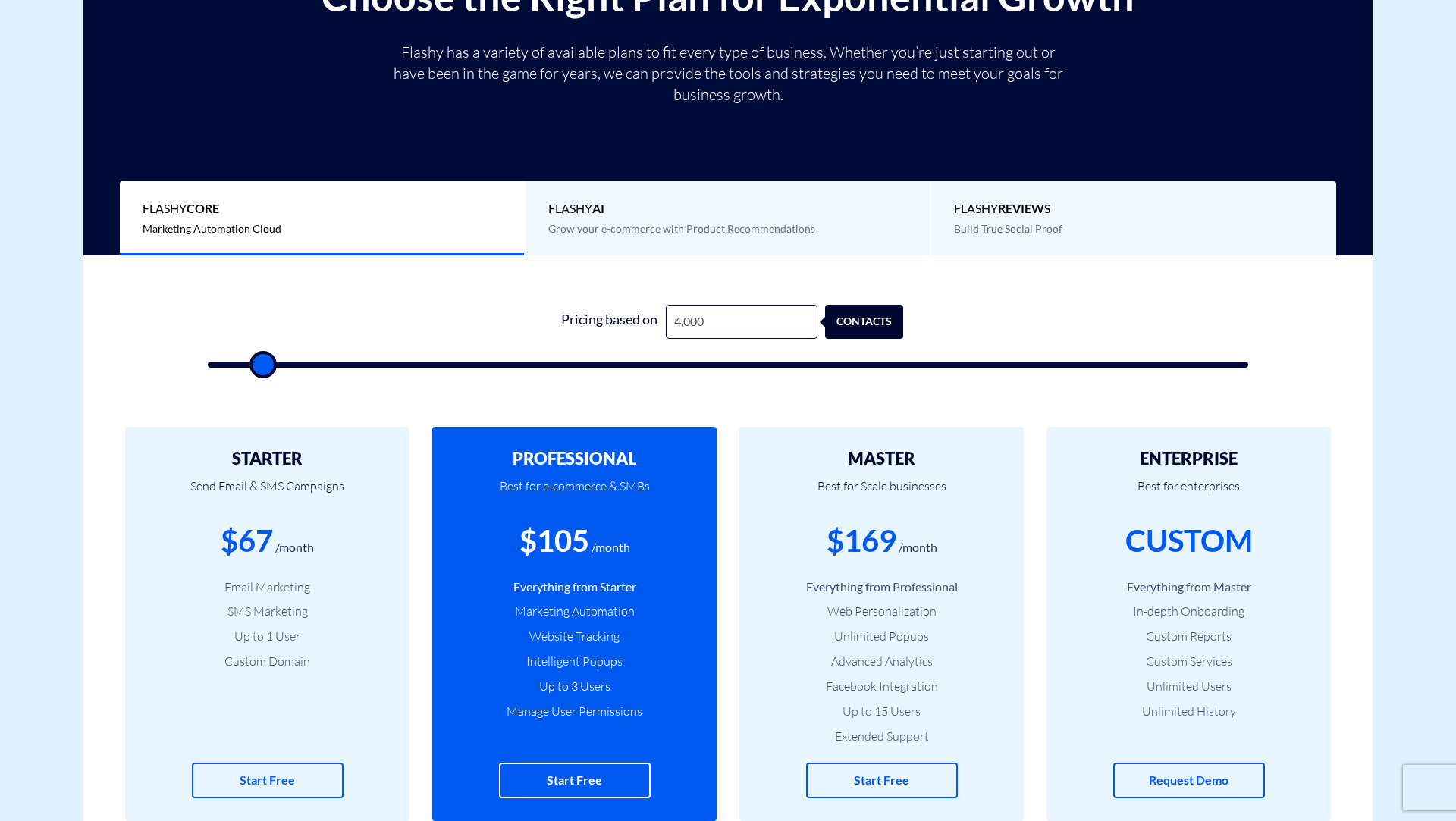
type input "3,500"
type input "3500"
type input "3,000"
type input "3000"
type input "2,500"
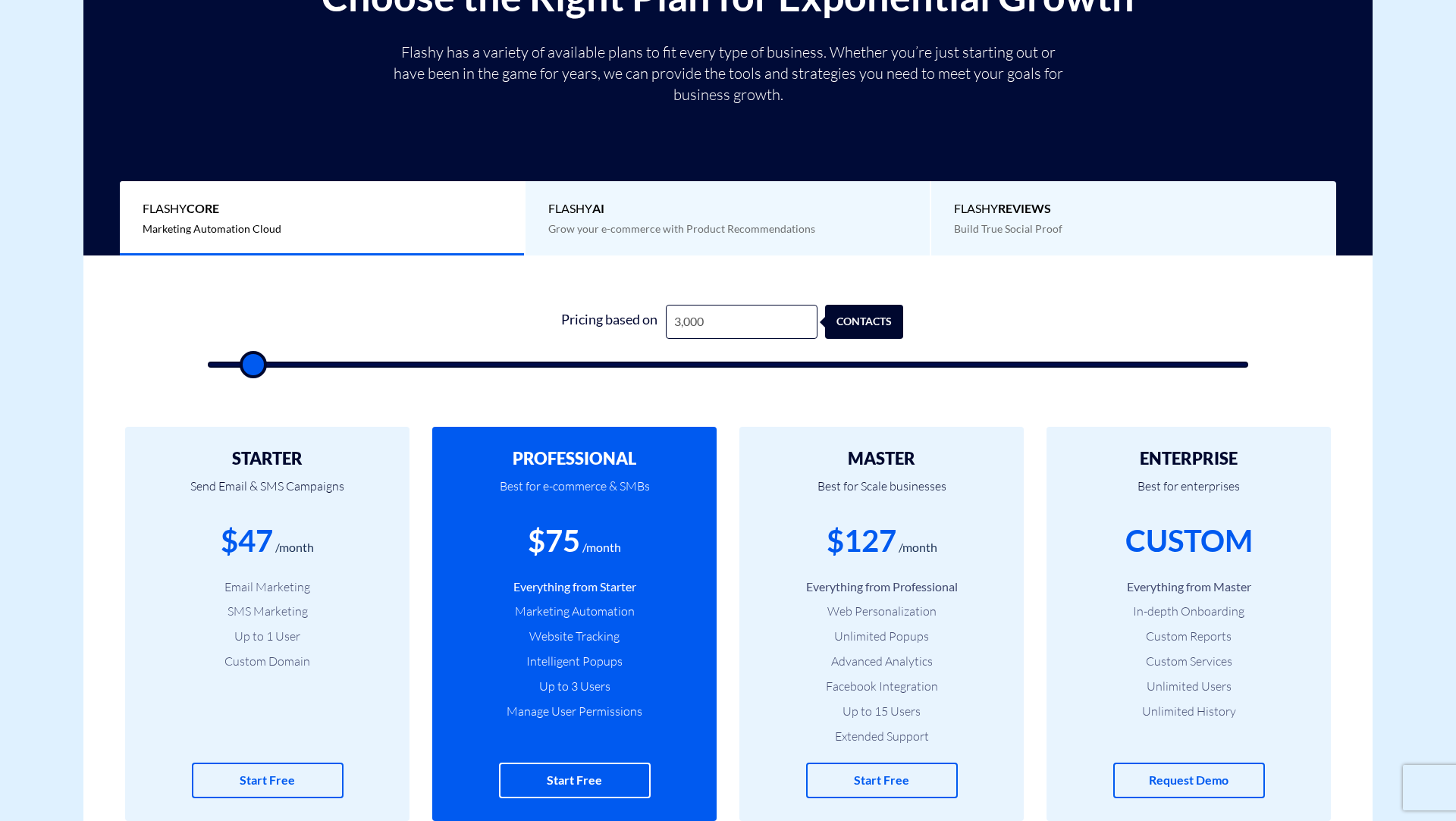
type input "2500"
type input "3,000"
type input "3000"
type input "3,500"
drag, startPoint x: 237, startPoint y: 364, endPoint x: 254, endPoint y: 352, distance: 20.8
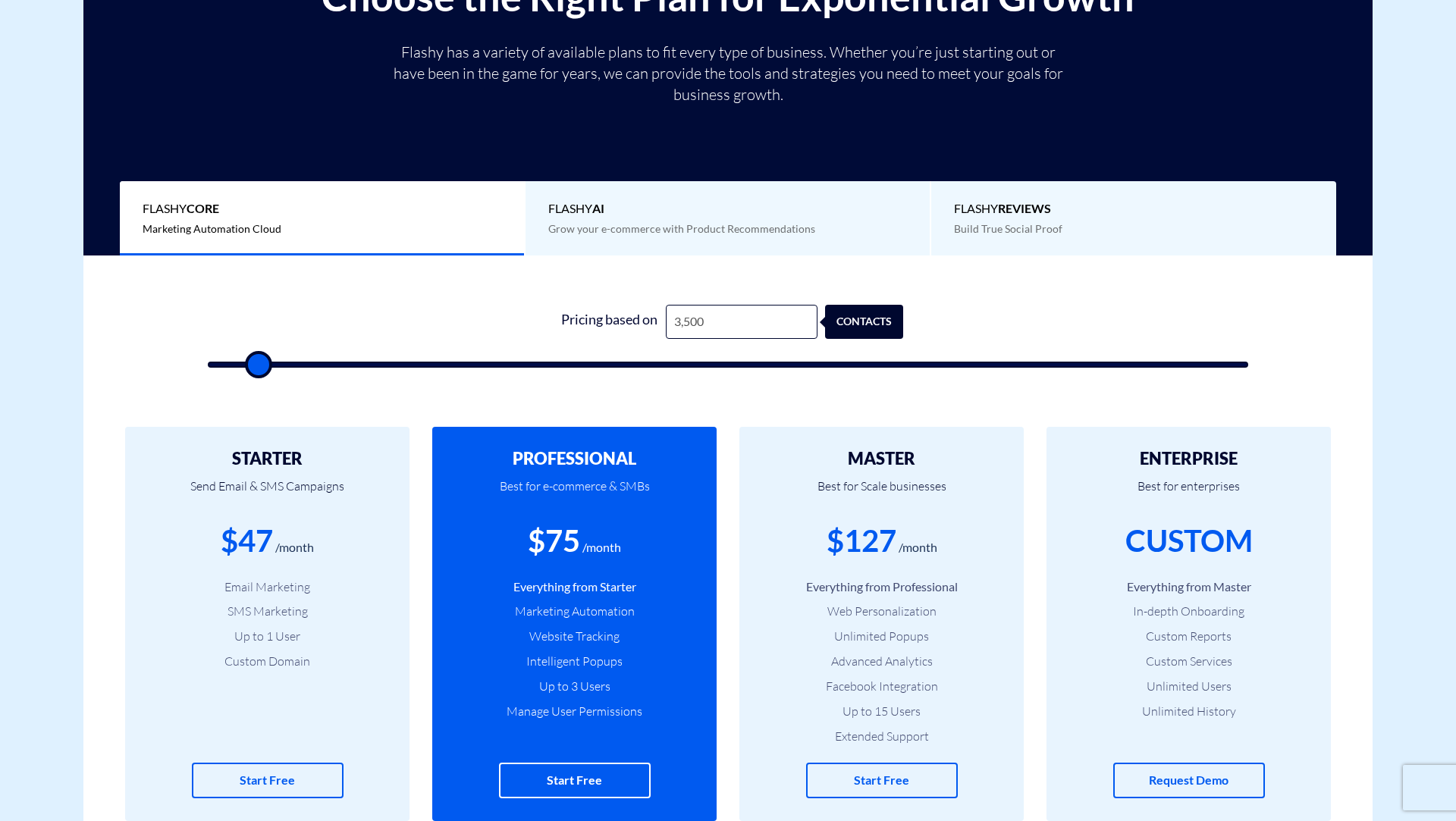
type input "3500"
click at [254, 362] on input "range" at bounding box center [728, 365] width 1040 height 6
click at [762, 328] on input "3,500" at bounding box center [741, 322] width 152 height 34
type input "3"
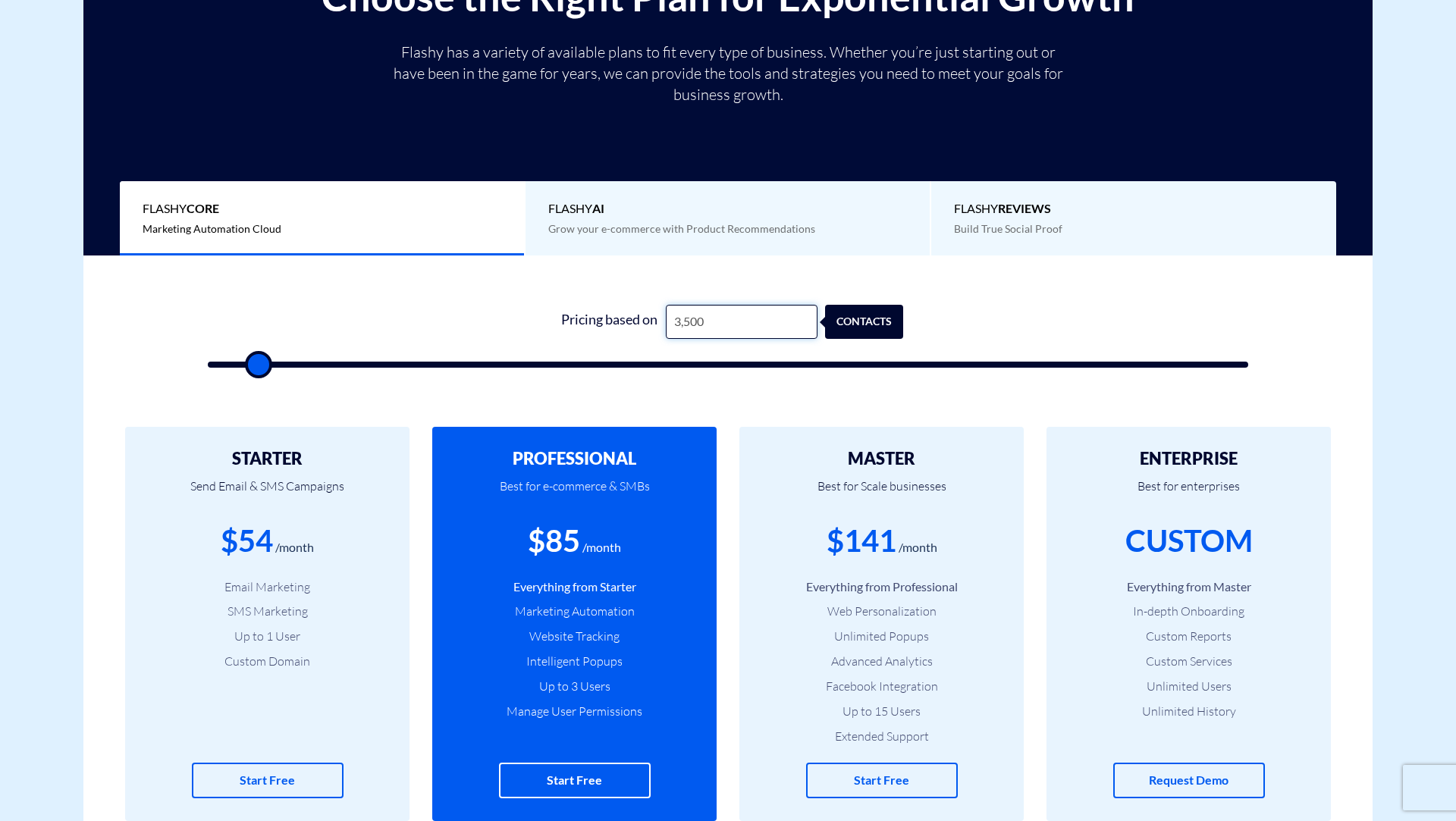
type input "500"
type input "30"
type input "500"
type input "300"
type input "500"
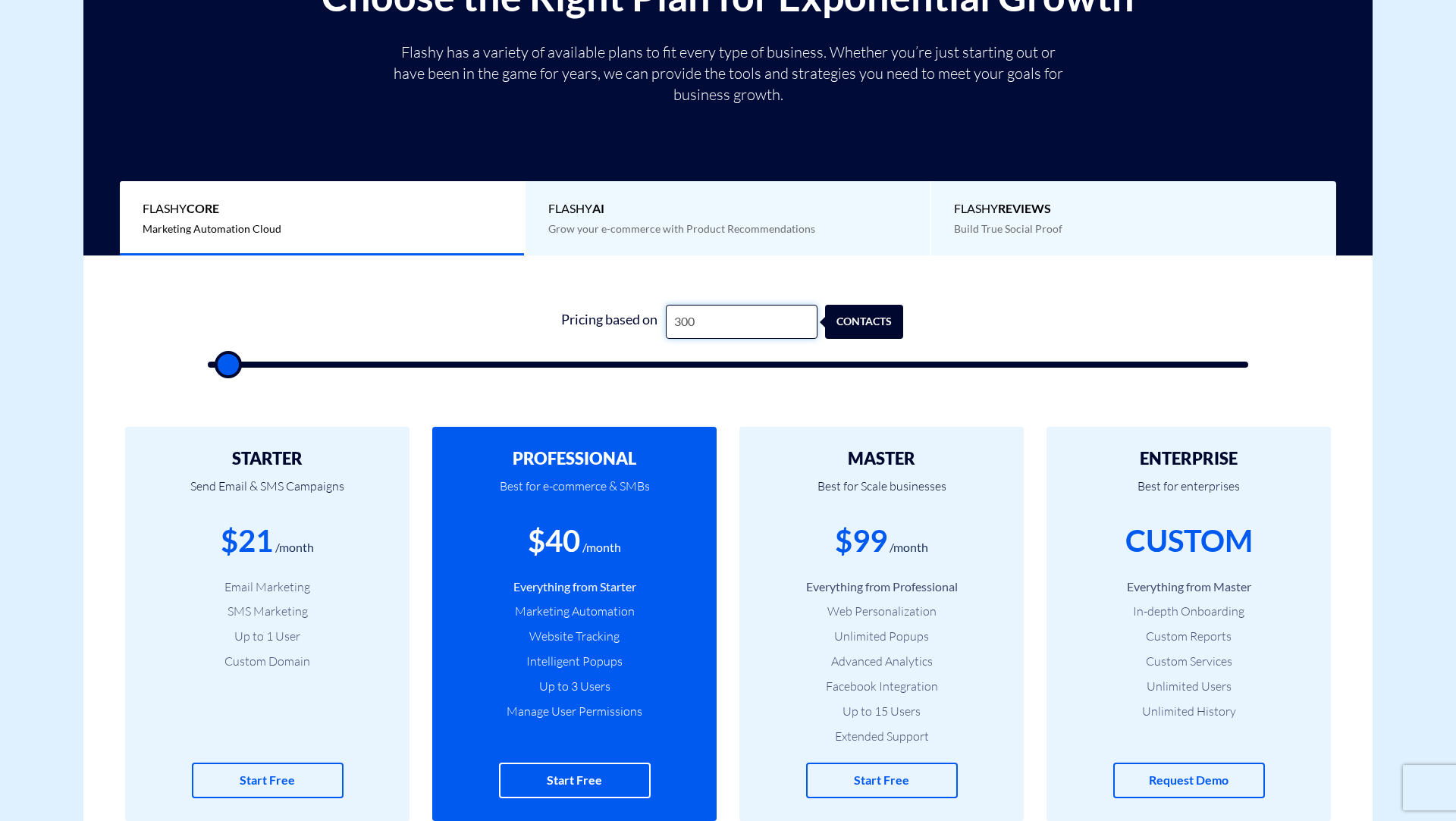
type input "3,000"
type input "3000"
type input "3,000"
click at [475, 312] on form "0 Pricing based on 3,000 contacts" at bounding box center [728, 336] width 1040 height 63
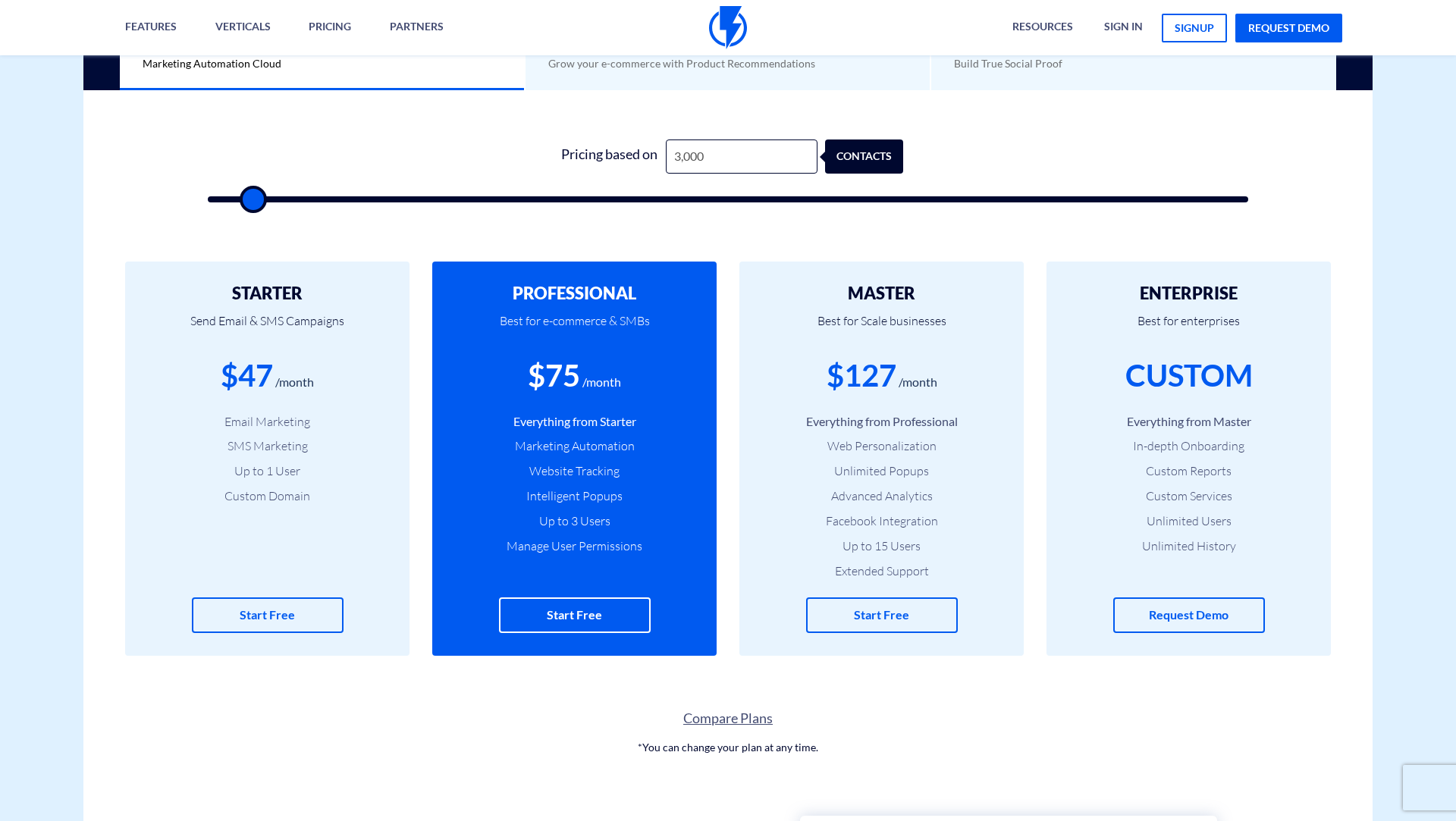
scroll to position [525, 0]
